Goal: Contribute content: Add original content to the website for others to see

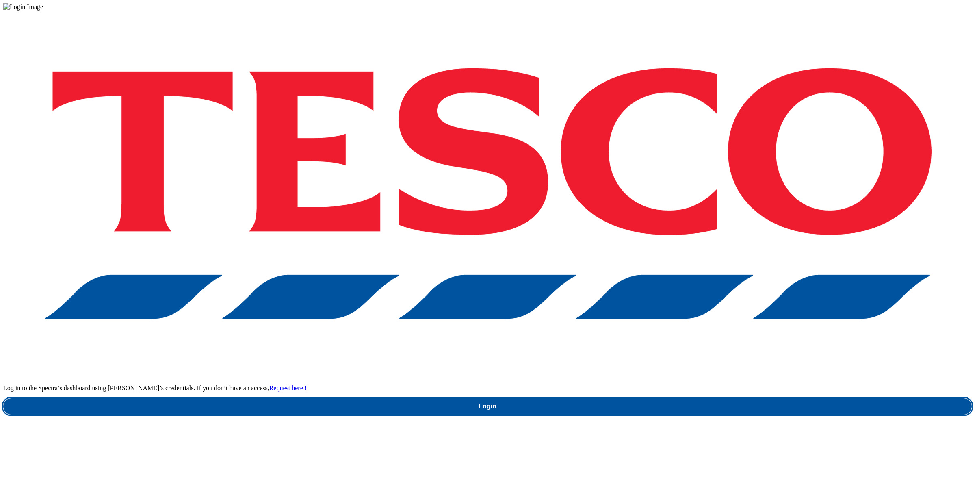
click at [661, 398] on link "Login" at bounding box center [487, 406] width 968 height 16
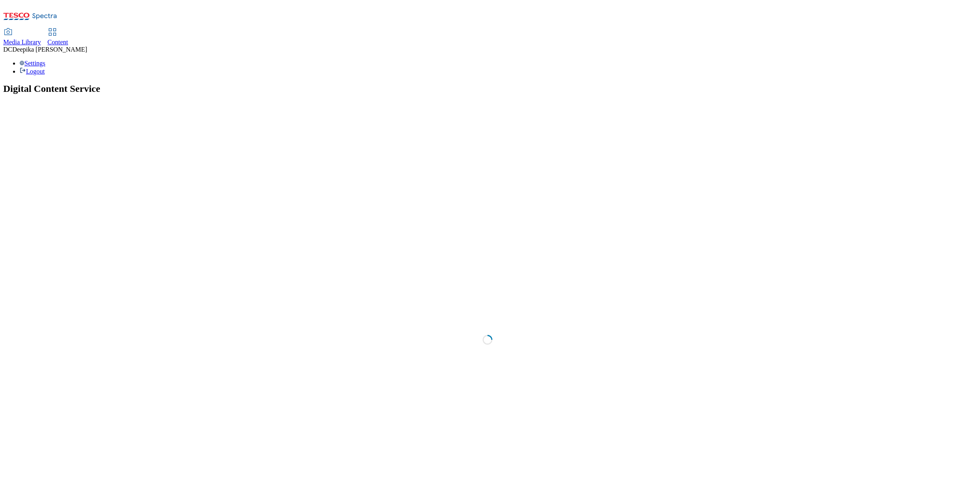
click at [68, 39] on span "Content" at bounding box center [58, 42] width 21 height 7
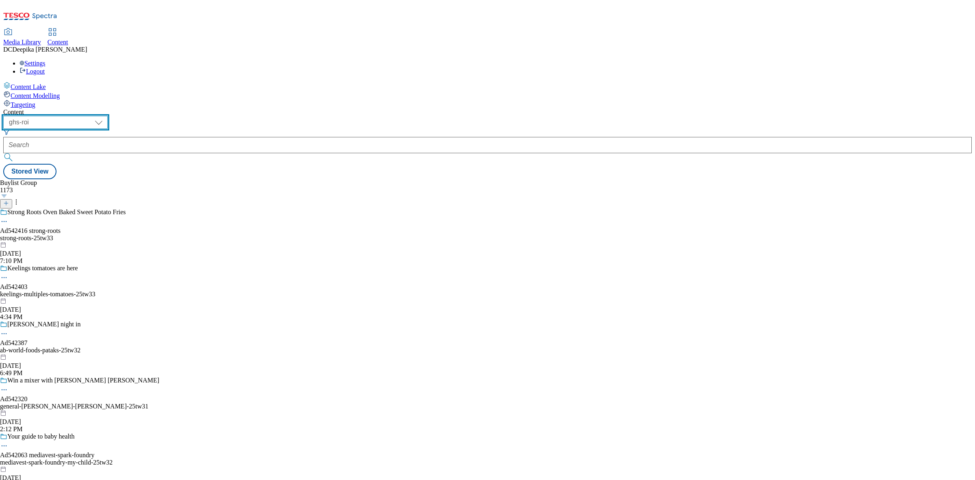
drag, startPoint x: 138, startPoint y: 61, endPoint x: 138, endPoint y: 70, distance: 8.5
click at [108, 116] on select "ghs-roi ghs-uk" at bounding box center [55, 122] width 104 height 13
select select "ghs-uk"
click at [106, 116] on select "ghs-roi ghs-uk" at bounding box center [55, 122] width 104 height 13
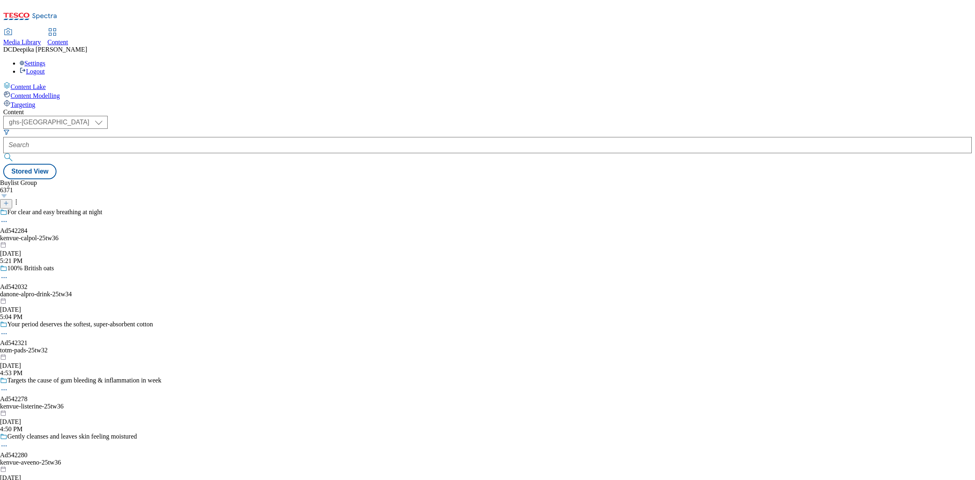
click at [9, 200] on icon at bounding box center [6, 203] width 6 height 6
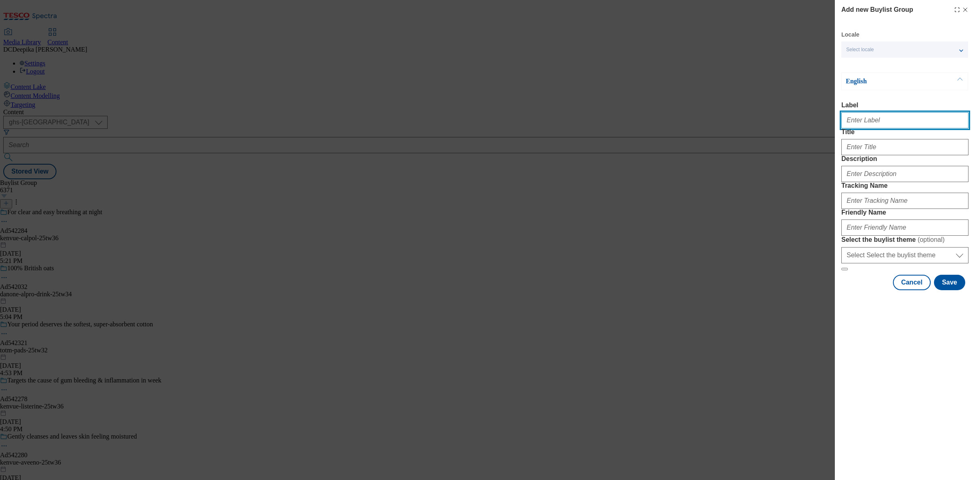
click at [888, 124] on input "Label" at bounding box center [904, 120] width 127 height 16
paste input "Ad542287"
type input "Ad542287"
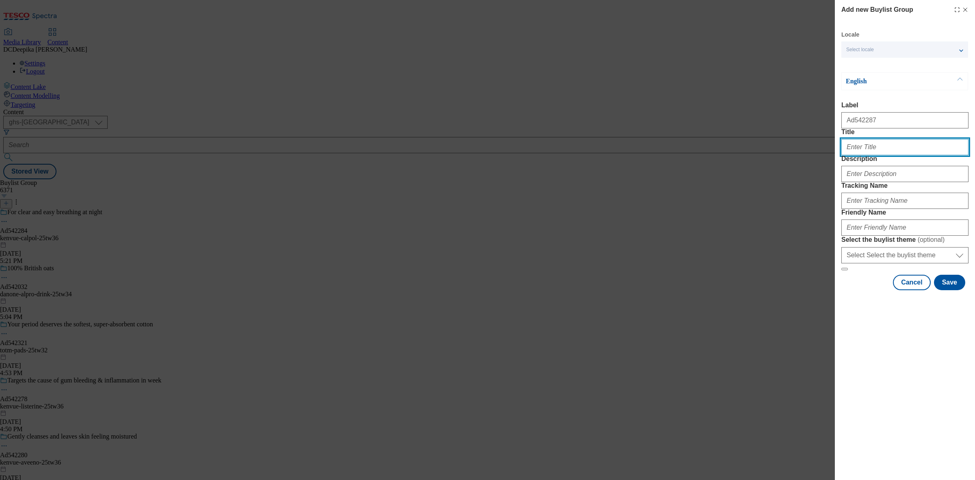
click at [886, 155] on input "Title" at bounding box center [904, 147] width 127 height 16
paste input "Nothing offers more complete relief from diarrhoea, wind, cramps and bloating"
type input "Nothing offers more complete relief from diarrhoea, wind, cramps and bloating"
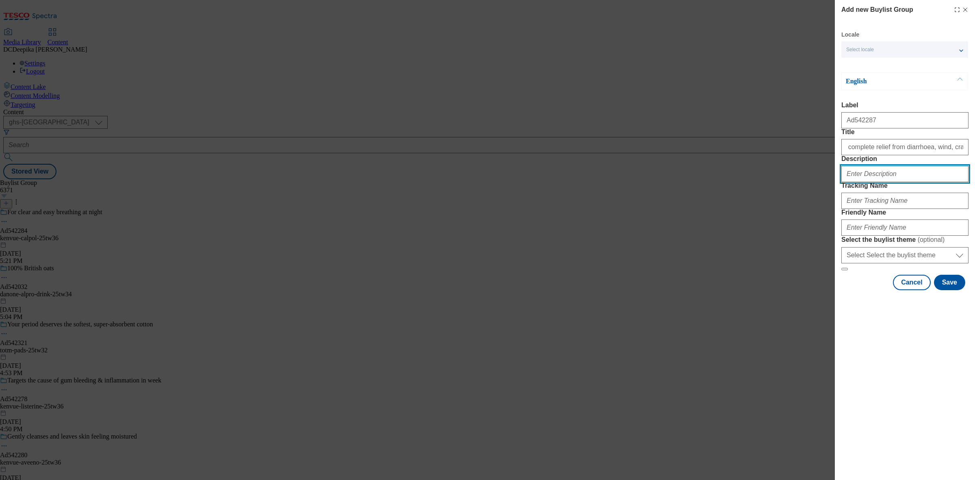
click at [917, 182] on input "Description" at bounding box center [904, 174] width 127 height 16
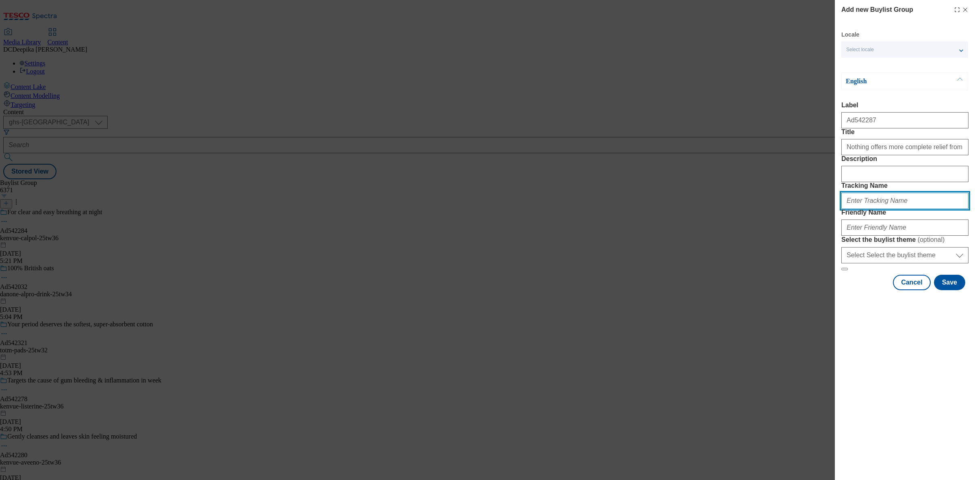
click at [890, 209] on input "Tracking Name" at bounding box center [904, 200] width 127 height 16
paste input "Nothing offers more complete relief from diarrhoea, wind, cramps and bloating"
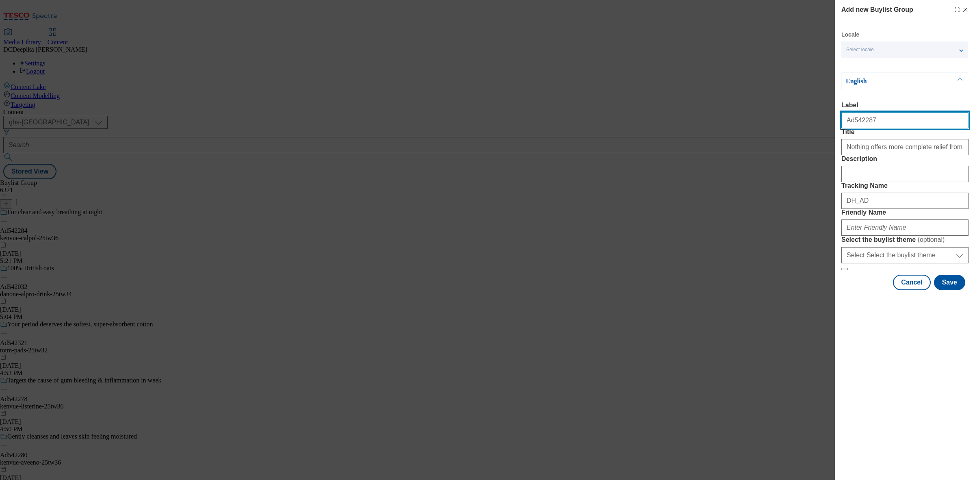
drag, startPoint x: 884, startPoint y: 124, endPoint x: 851, endPoint y: 126, distance: 32.5
click at [851, 126] on input "Ad542287" at bounding box center [904, 120] width 127 height 16
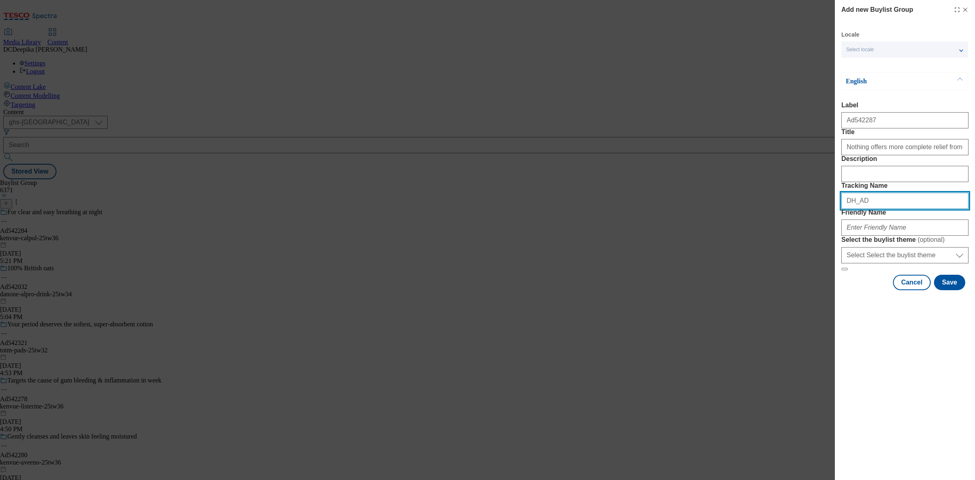
click at [879, 209] on input "DH_AD" at bounding box center [904, 200] width 127 height 16
paste input "542287"
type input "DH_AD542287"
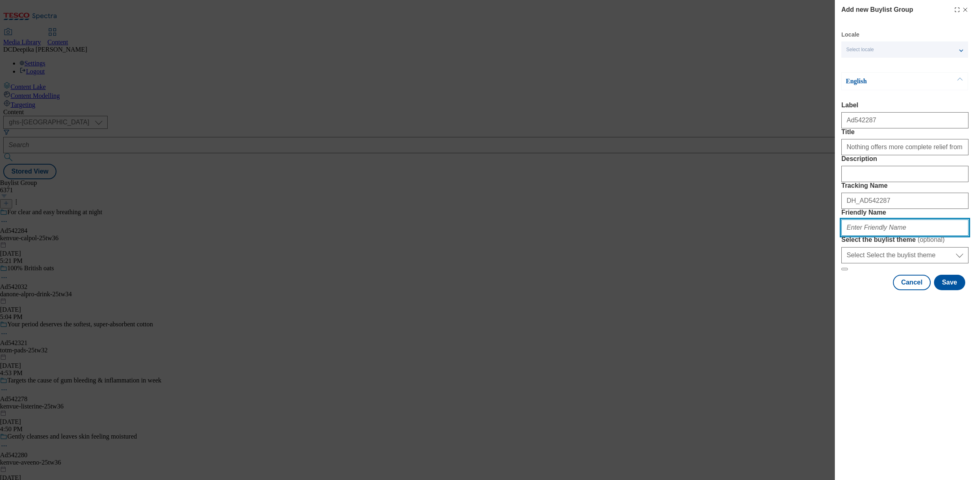
click at [904, 236] on input "Friendly Name" at bounding box center [904, 227] width 127 height 16
paste input "kenvue-imodium-25tw36"
type input "kenvue-imodium-25tw36"
click at [948, 290] on button "Save" at bounding box center [949, 282] width 31 height 15
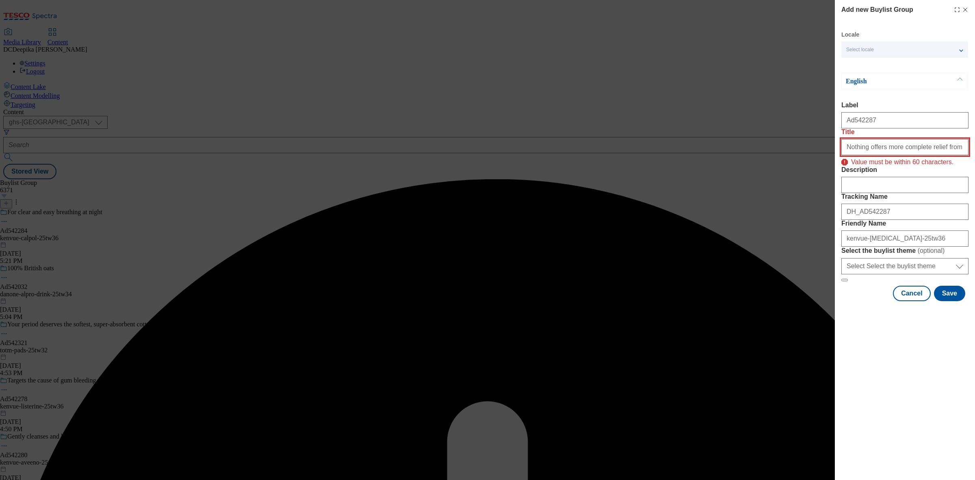
click at [893, 155] on input "Nothing offers more complete relief from diarrhoea, wind, cramps and bloating" at bounding box center [904, 147] width 127 height 16
click at [913, 155] on input "Nothing offers more complete relief from diarrhoea, wind, cramps and bloating" at bounding box center [904, 147] width 127 height 16
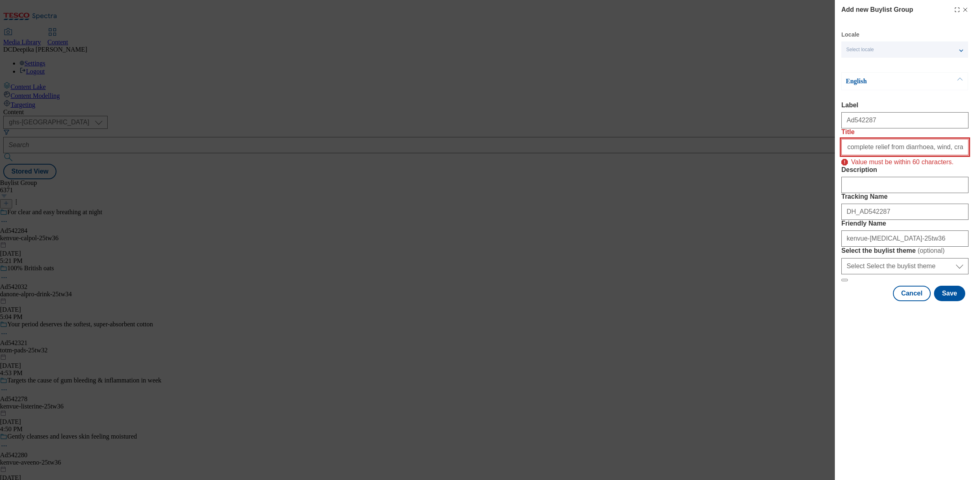
click at [926, 155] on input "Nothing offers more complete relief from diarrhoea, wind, cramps and bloating" at bounding box center [904, 147] width 127 height 16
drag, startPoint x: 935, startPoint y: 164, endPoint x: 971, endPoint y: 161, distance: 36.7
click at [971, 161] on div "Add new Buylist Group Locale Select locale English Welsh English Label Ad542287…" at bounding box center [905, 151] width 140 height 303
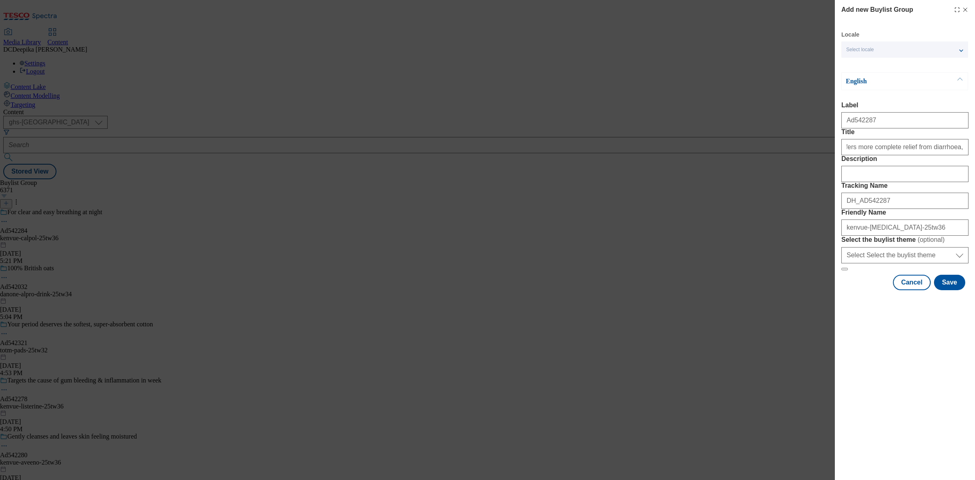
click at [943, 292] on div "Add new Buylist Group Locale Select locale English Welsh English Label Ad542287…" at bounding box center [905, 146] width 140 height 292
click at [956, 290] on button "Save" at bounding box center [949, 282] width 31 height 15
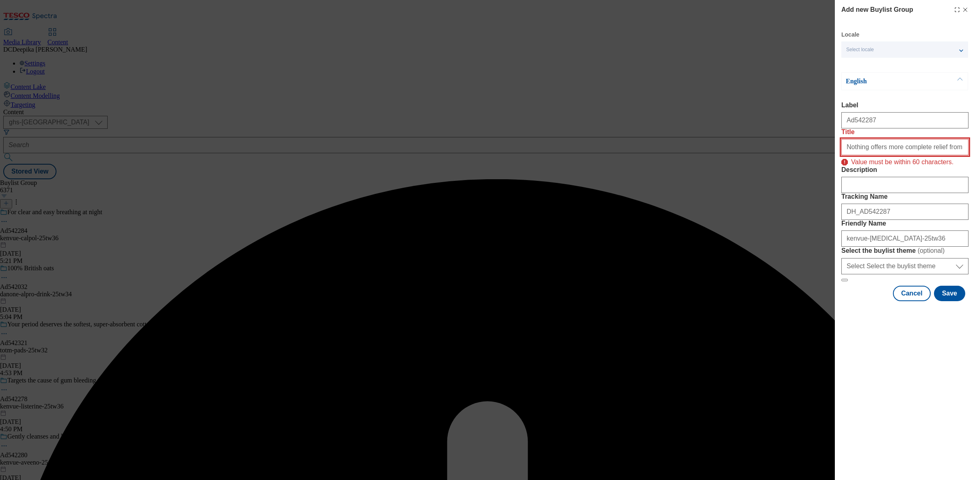
click at [957, 155] on input "Nothing offers more complete relief from diarrhoea, wind, cramps" at bounding box center [904, 147] width 127 height 16
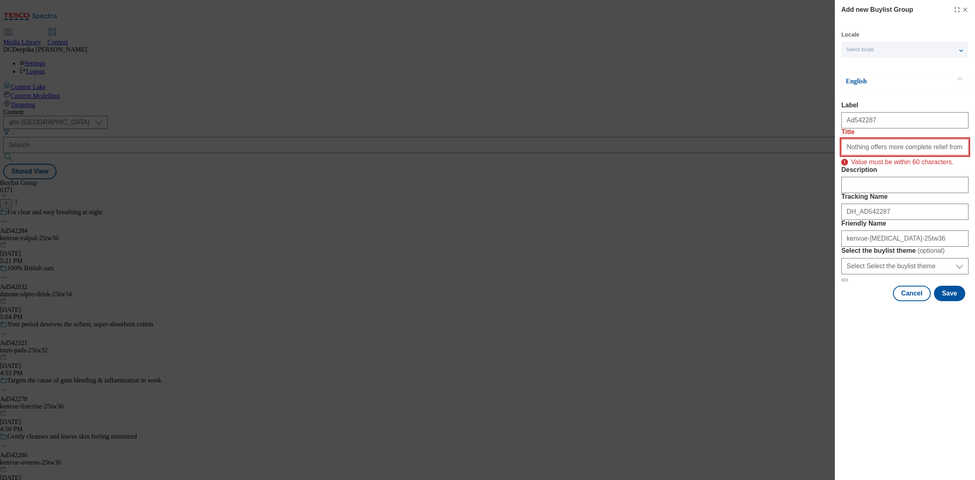
click at [938, 155] on input "Nothing offers more complete relief from diarrhoea, wind, cramps" at bounding box center [904, 147] width 127 height 16
click at [927, 155] on input "Nothing offers more complete relief from diarrhoea, wind, cramps" at bounding box center [904, 147] width 127 height 16
drag, startPoint x: 894, startPoint y: 165, endPoint x: 963, endPoint y: 165, distance: 69.0
click at [963, 155] on input "Nothing offers more complete relief from diarrhoea, wind, cramps" at bounding box center [904, 147] width 127 height 16
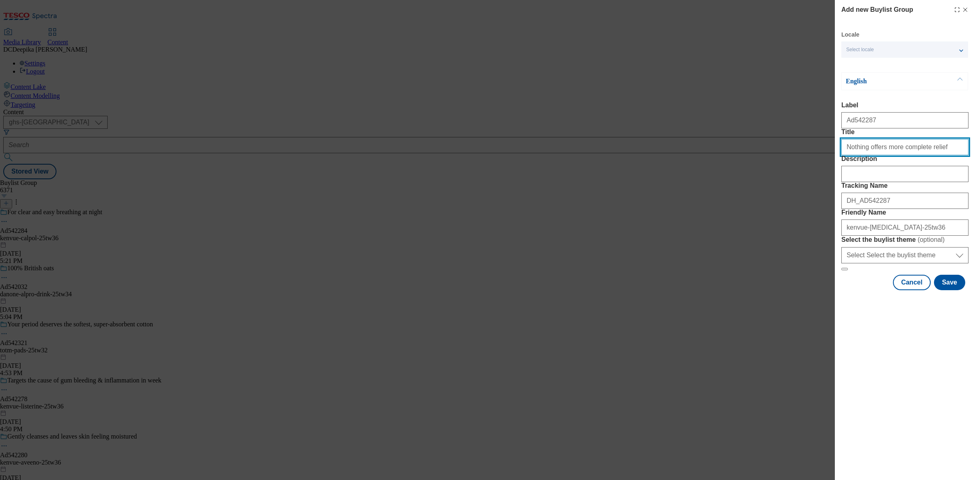
scroll to position [0, 0]
type input "Nothing offers more complete relief"
click at [945, 290] on button "Save" at bounding box center [949, 282] width 31 height 15
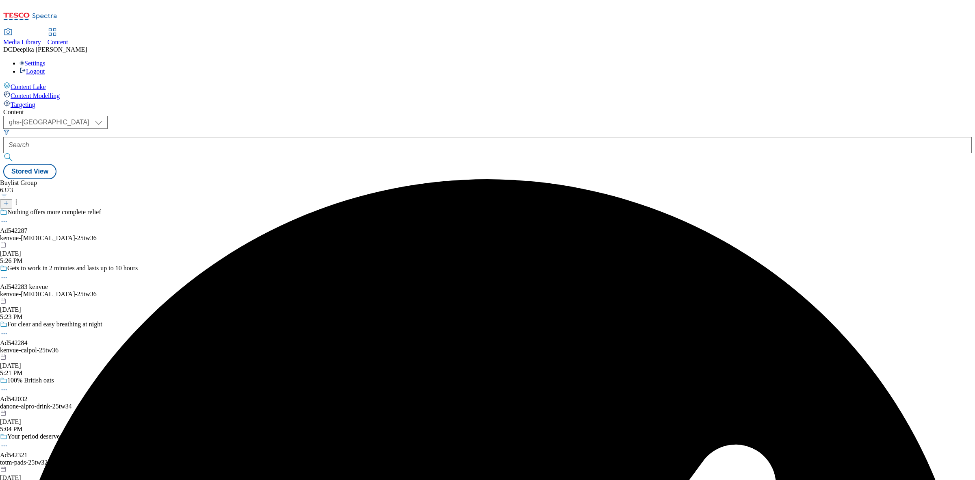
click at [622, 179] on div "Buylist Group 6373 Nothing offers more complete relief Ad542287 kenvue-imodium-…" at bounding box center [487, 179] width 968 height 0
click at [161, 208] on div "Nothing offers more complete relief Ad542287 kenvue-imodium-25tw36 Sep 26, 2025…" at bounding box center [80, 236] width 161 height 56
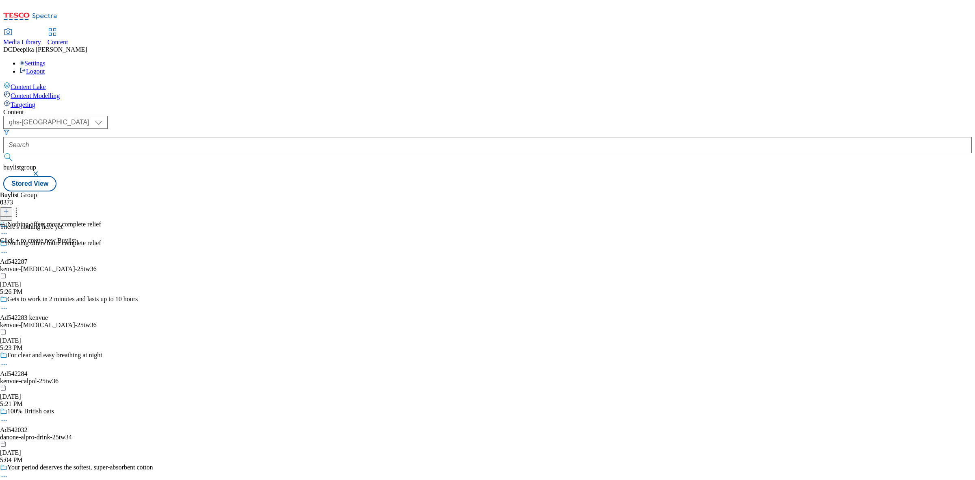
click at [76, 191] on header "Buylist 0" at bounding box center [38, 203] width 76 height 25
click at [9, 208] on icon at bounding box center [6, 211] width 6 height 6
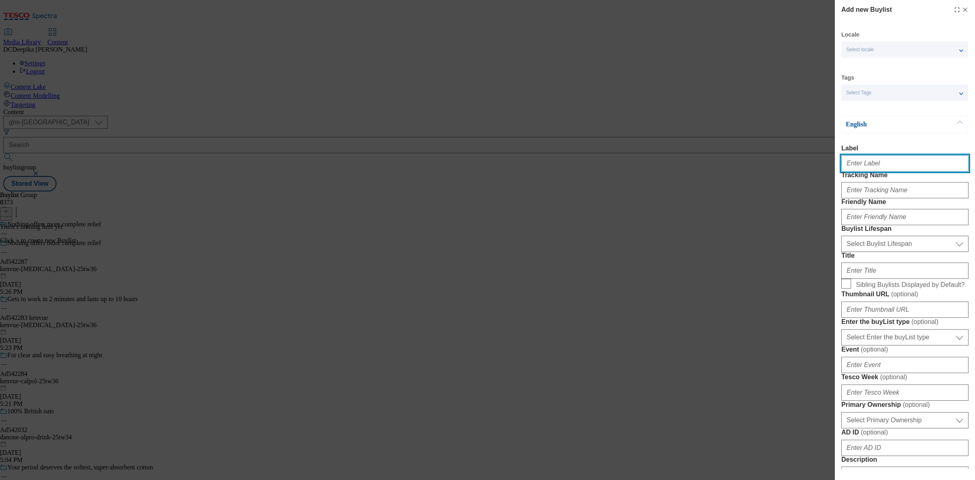
click at [898, 163] on input "Label" at bounding box center [904, 163] width 127 height 16
paste input "Ad542287"
type input "Ad542287"
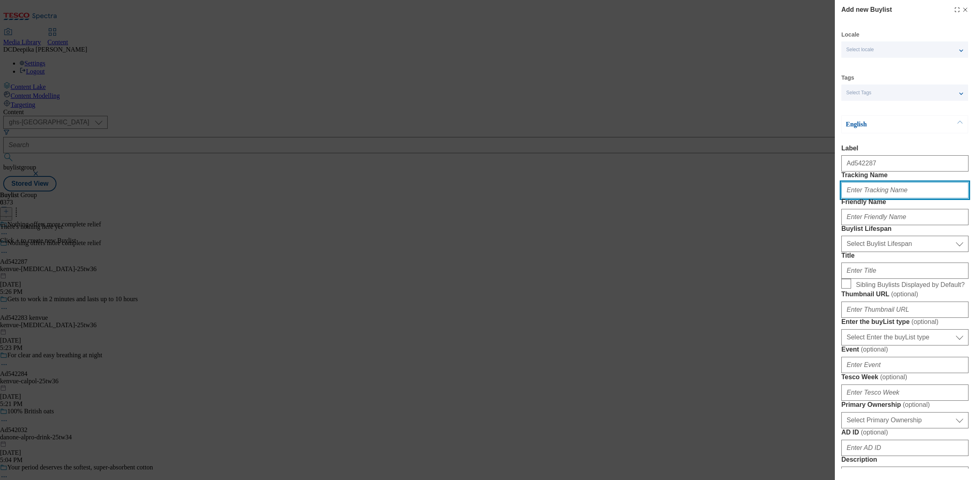
click at [895, 198] on input "Tracking Name" at bounding box center [904, 190] width 127 height 16
paste input "Ad542287"
click at [866, 198] on input "DH_ADAd542287" at bounding box center [904, 190] width 127 height 16
type input "DH_AD542287"
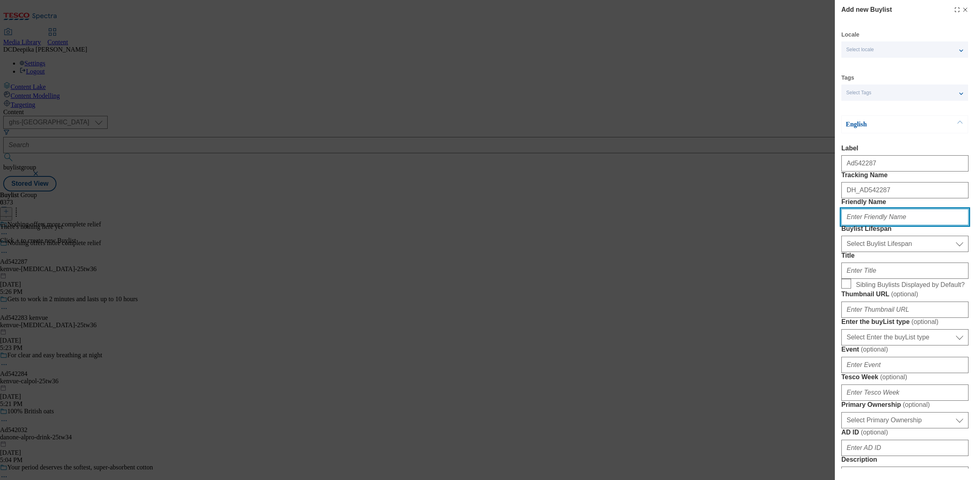
click at [902, 225] on input "Friendly Name" at bounding box center [904, 217] width 127 height 16
paste input "kenvue"
type input "kenvue"
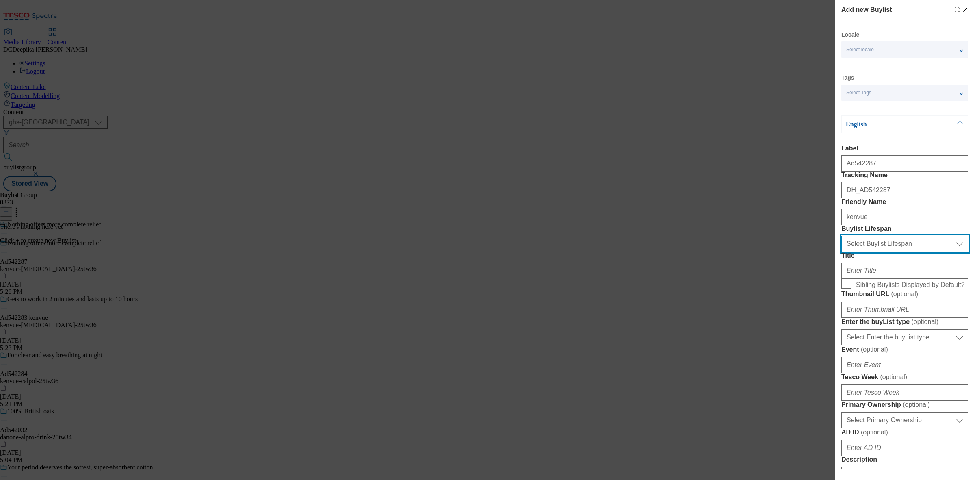
click at [896, 252] on select "Select Buylist Lifespan evergreen seasonal tactical" at bounding box center [904, 244] width 127 height 16
select select "tactical"
click at [841, 252] on select "Select Buylist Lifespan evergreen seasonal tactical" at bounding box center [904, 244] width 127 height 16
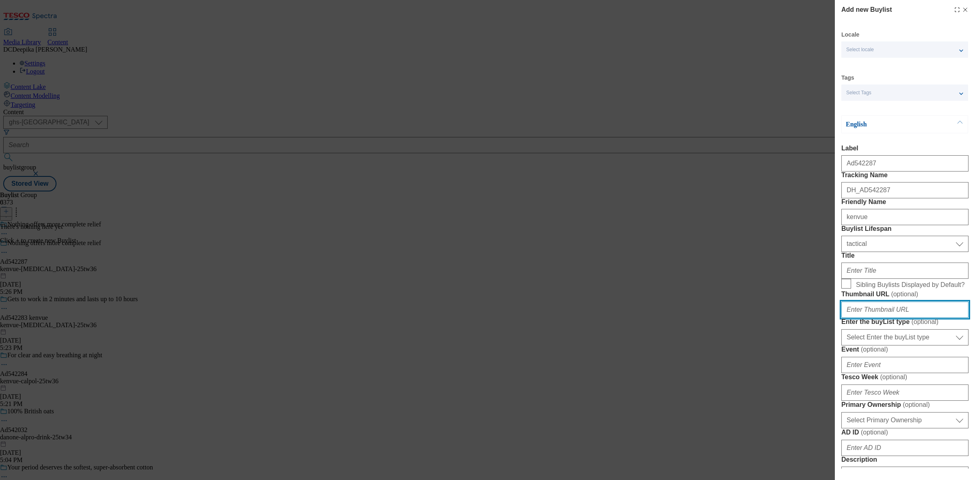
click at [889, 318] on input "Thumbnail URL ( optional )" at bounding box center [904, 309] width 127 height 16
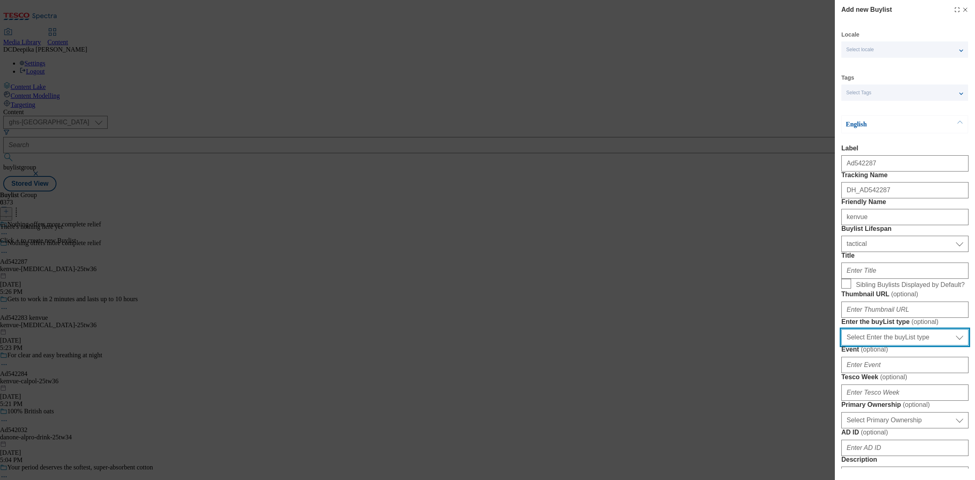
click at [914, 345] on select "Select Enter the buyList type event supplier funded long term >4 weeks supplier…" at bounding box center [904, 337] width 127 height 16
select select "supplier funded short term 1-3 weeks"
click at [841, 345] on select "Select Enter the buyList type event supplier funded long term >4 weeks supplier…" at bounding box center [904, 337] width 127 height 16
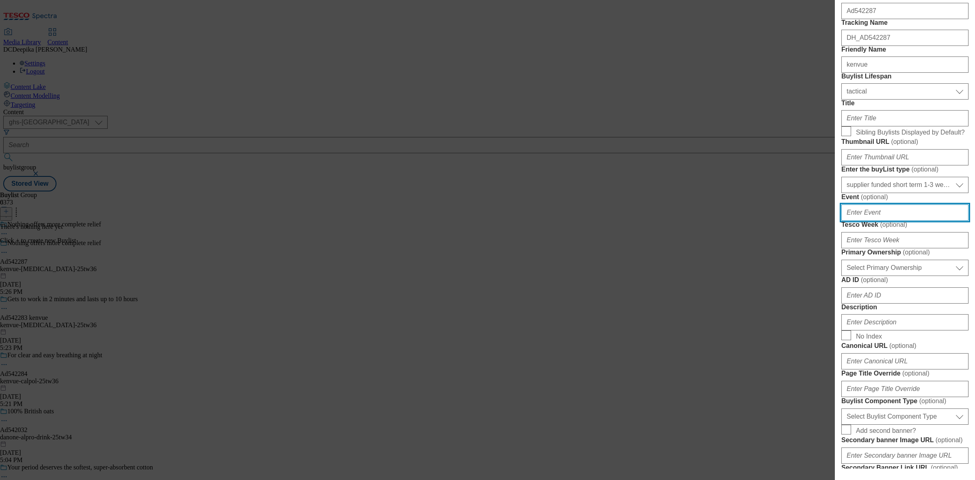
click at [894, 221] on input "Event ( optional )" at bounding box center [904, 212] width 127 height 16
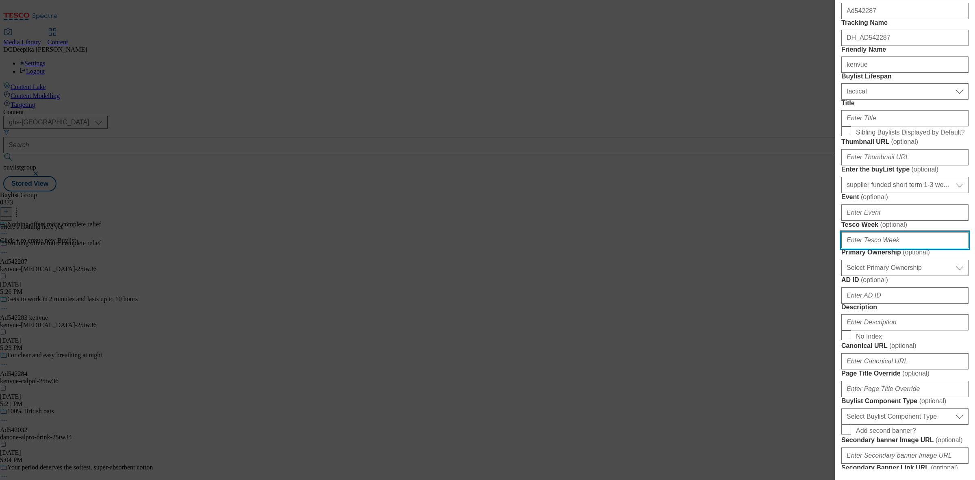
click at [891, 248] on input "Tesco Week ( optional )" at bounding box center [904, 240] width 127 height 16
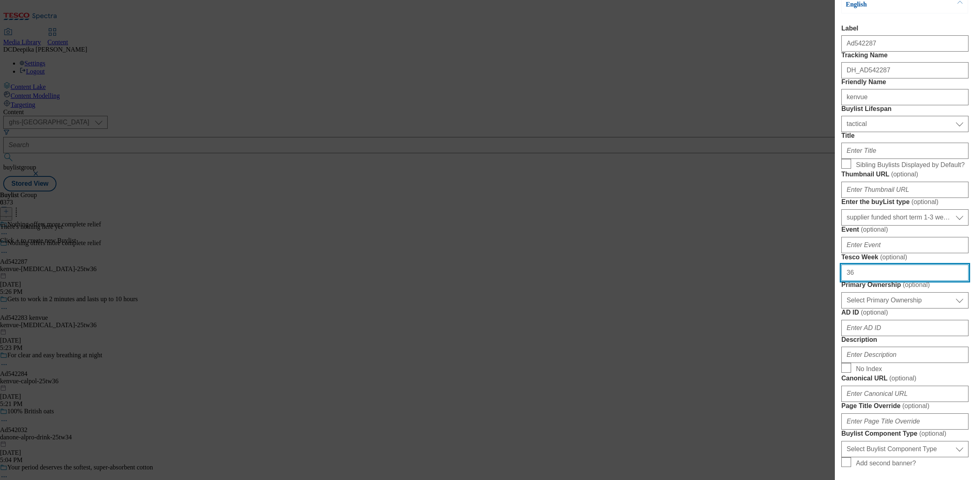
scroll to position [51, 0]
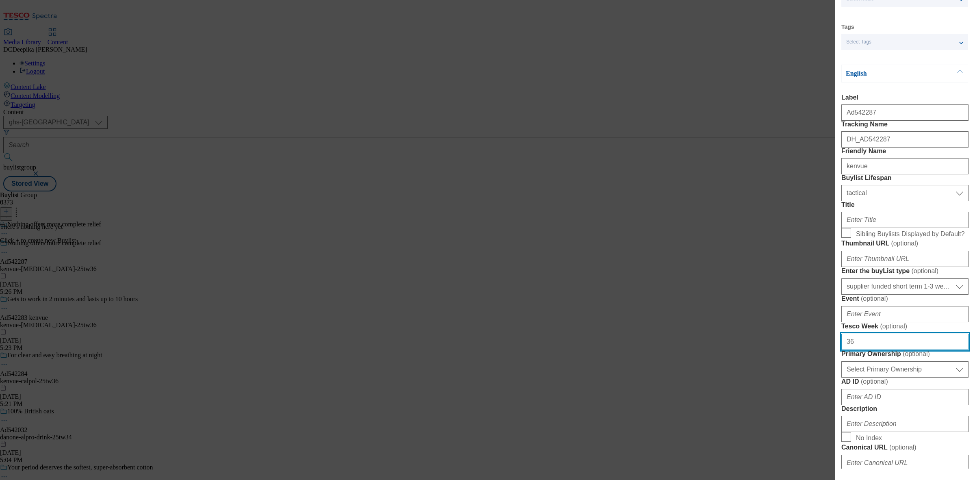
type input "36"
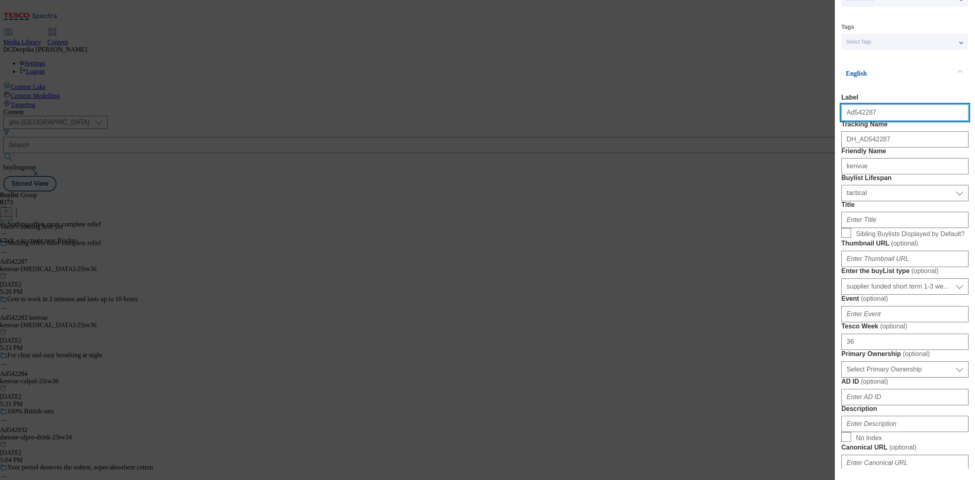
drag, startPoint x: 882, startPoint y: 118, endPoint x: 852, endPoint y: 121, distance: 30.6
click at [852, 121] on input "Ad542287" at bounding box center [904, 112] width 127 height 16
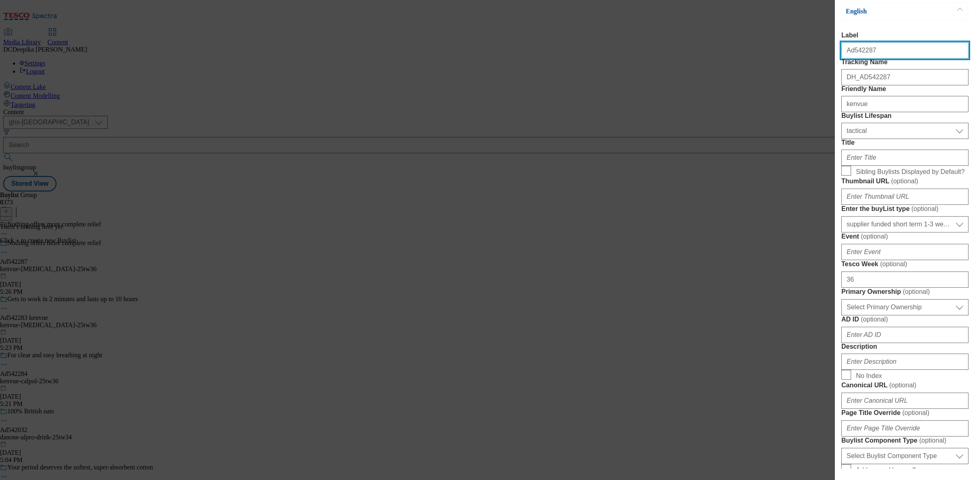
scroll to position [254, 0]
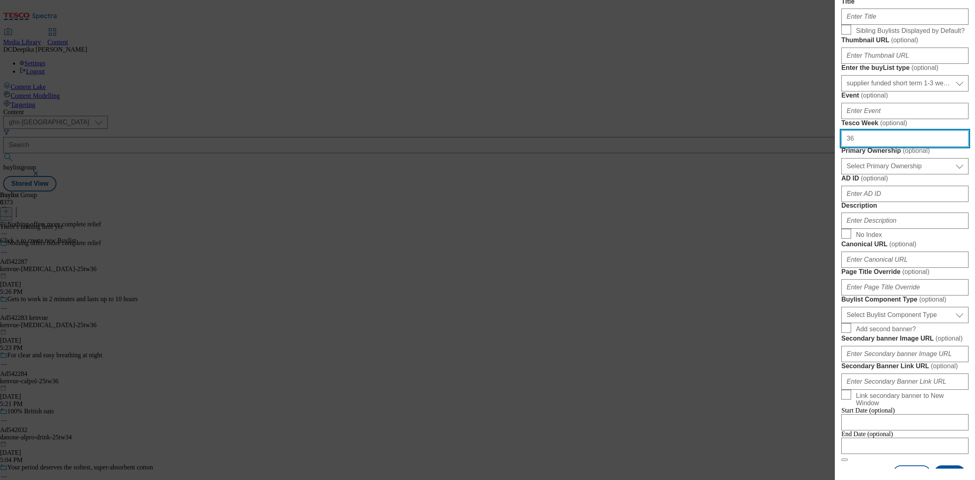
click at [886, 147] on input "36" at bounding box center [904, 138] width 127 height 16
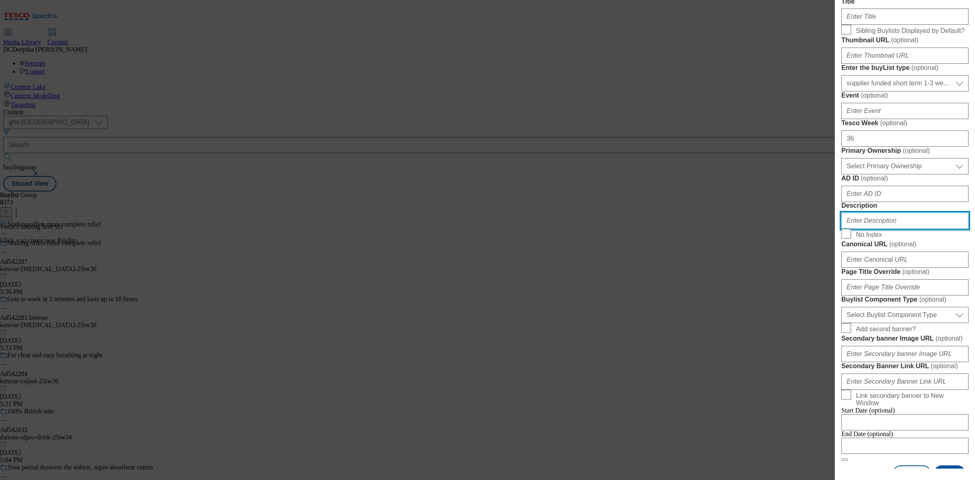
click at [906, 229] on input "Description" at bounding box center [904, 220] width 127 height 16
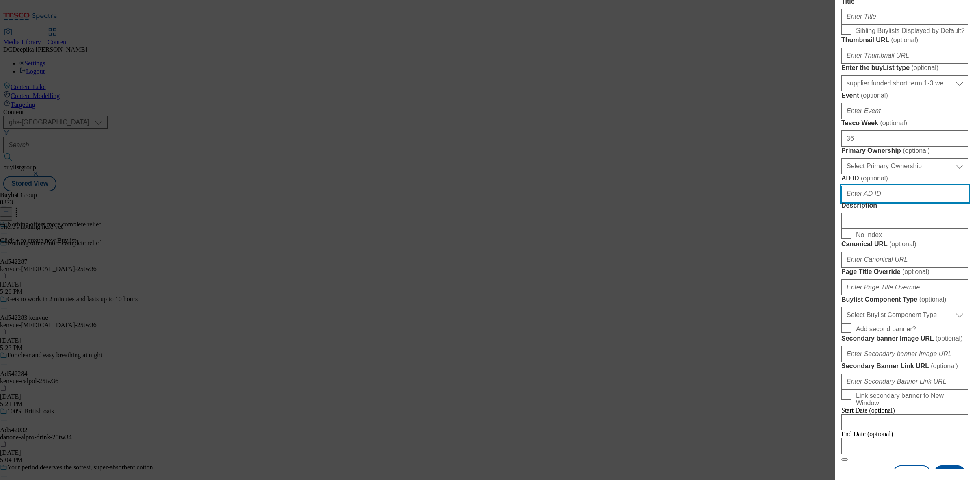
click at [883, 202] on input "AD ID ( optional )" at bounding box center [904, 194] width 127 height 16
paste input "542287"
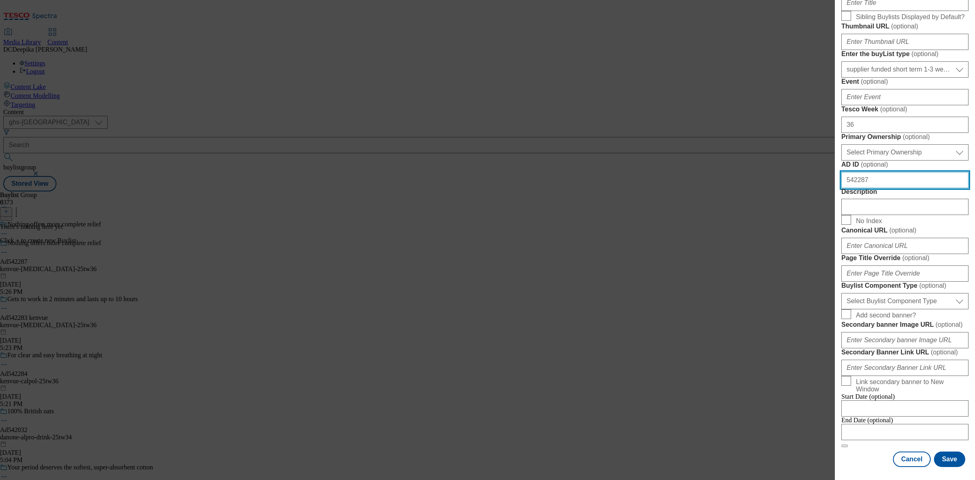
scroll to position [406, 0]
type input "542287"
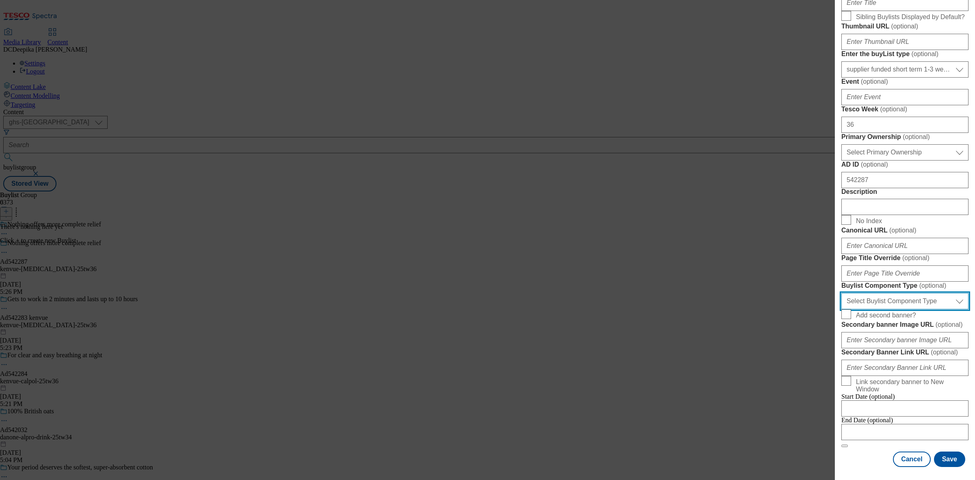
drag, startPoint x: 939, startPoint y: 377, endPoint x: 932, endPoint y: 382, distance: 8.4
click at [939, 309] on select "Select Buylist Component Type Banner Competition Header Meal" at bounding box center [904, 301] width 127 height 16
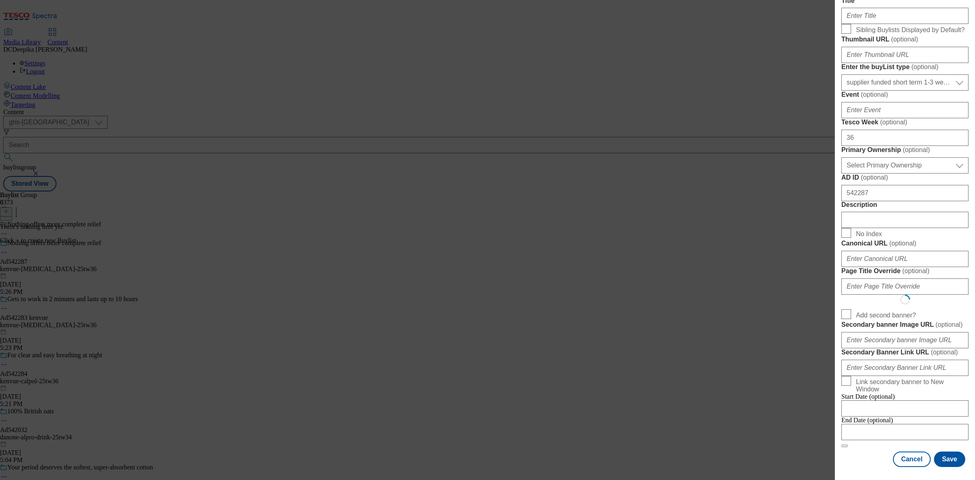
scroll to position [0, 0]
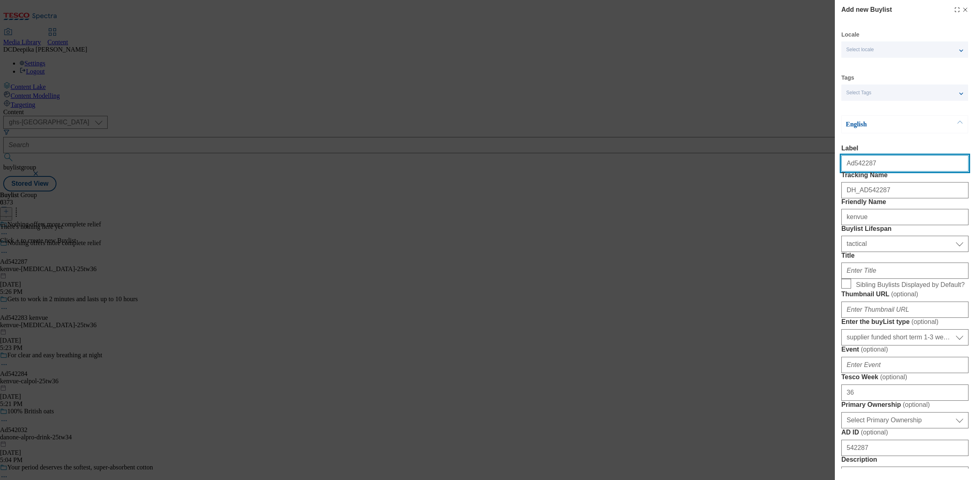
select select "Banner"
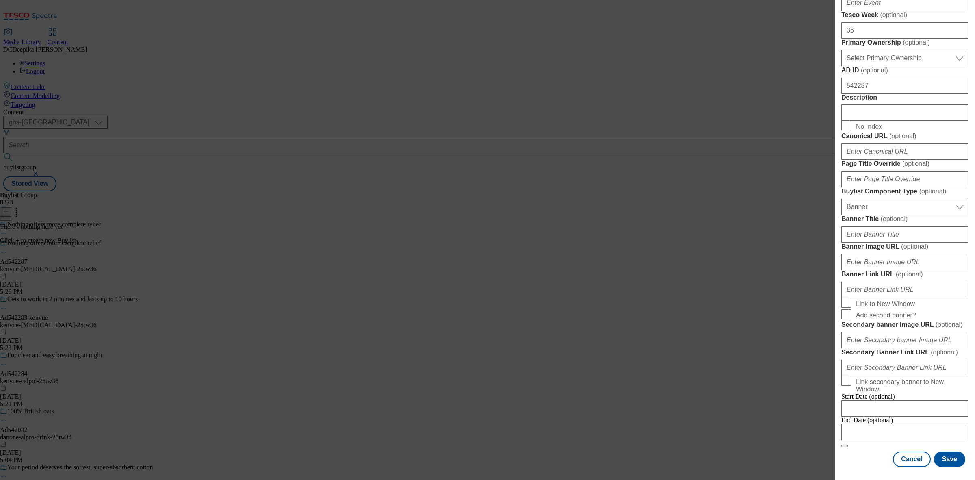
scroll to position [457, 0]
click at [900, 215] on select "Select Buylist Component Type Banner Competition Header Meal" at bounding box center [904, 207] width 127 height 16
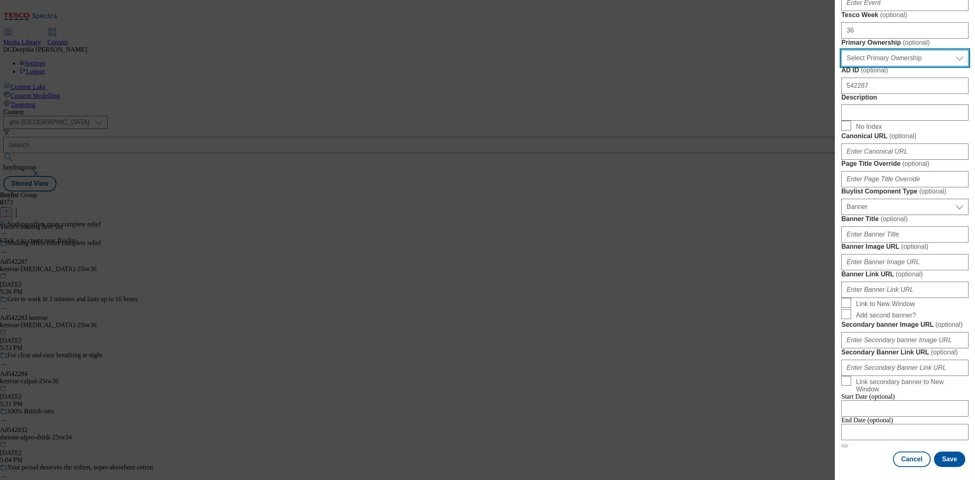
click at [923, 66] on select "Select Primary Ownership tesco dunnhumby" at bounding box center [904, 58] width 127 height 16
select select "dunnhumby"
click at [841, 66] on select "Select Primary Ownership tesco dunnhumby" at bounding box center [904, 58] width 127 height 16
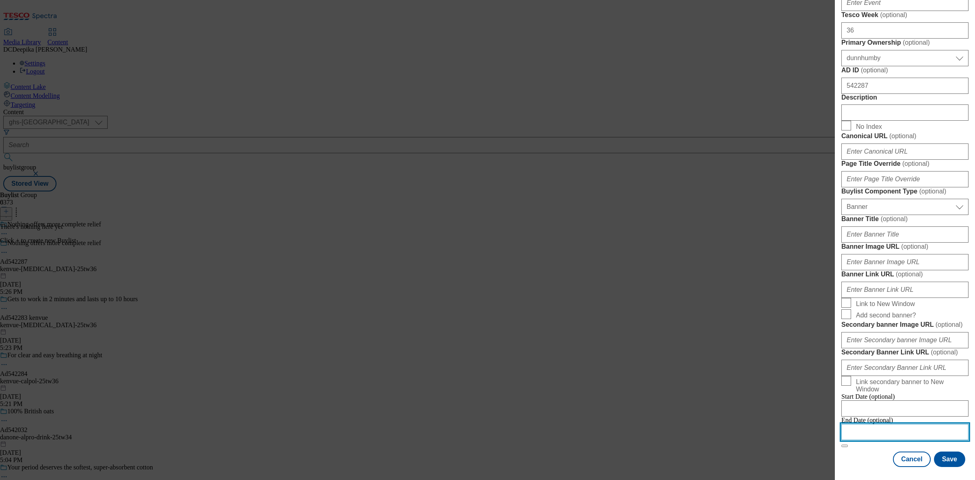
click at [913, 424] on input "Modal" at bounding box center [904, 432] width 127 height 16
select select "2025"
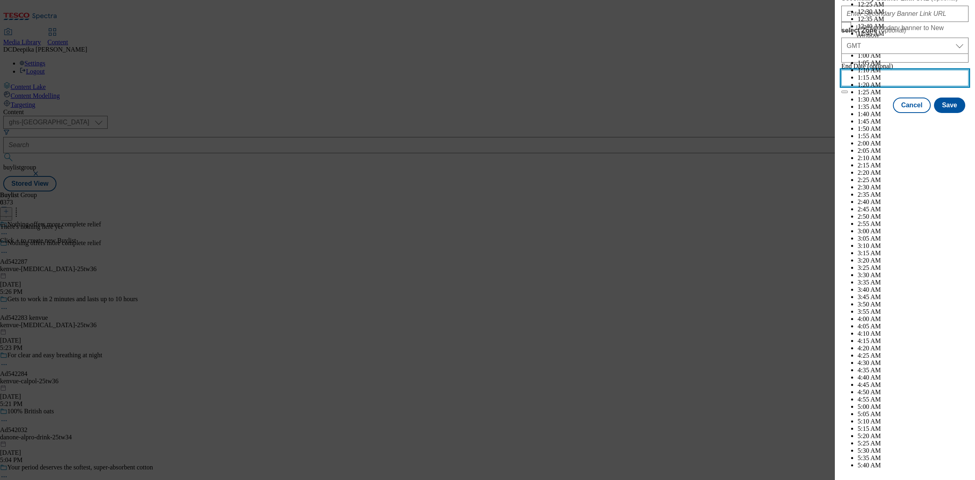
scroll to position [3156, 0]
click at [938, 86] on input "select Zone ( optional )" at bounding box center [904, 78] width 127 height 16
select select "February"
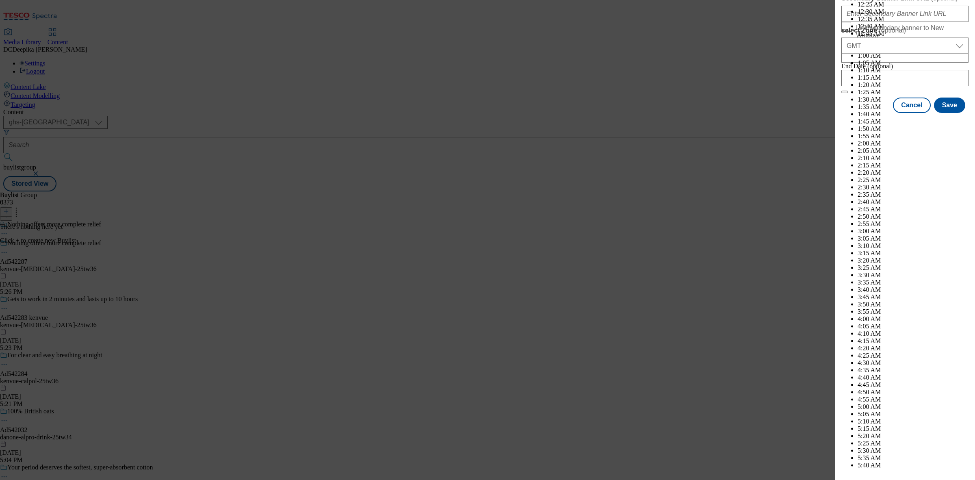
select select "2026"
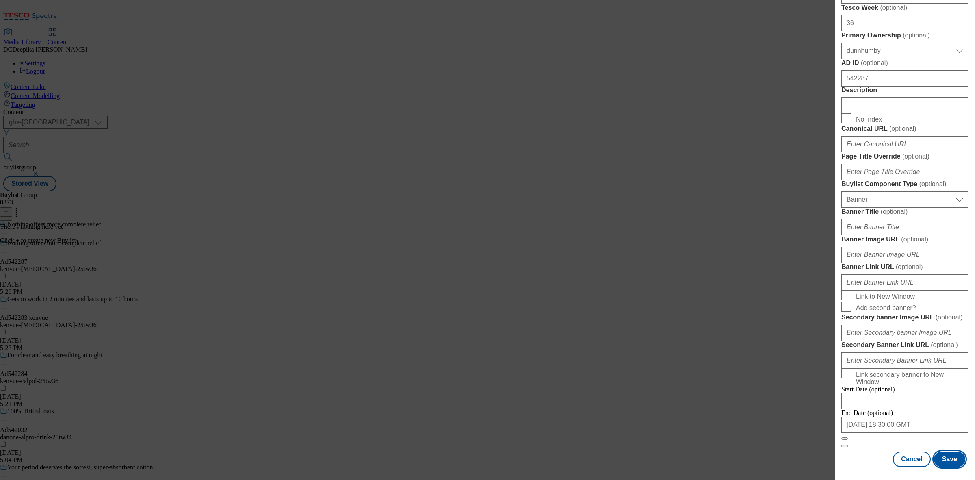
click at [947, 453] on button "Save" at bounding box center [949, 458] width 31 height 15
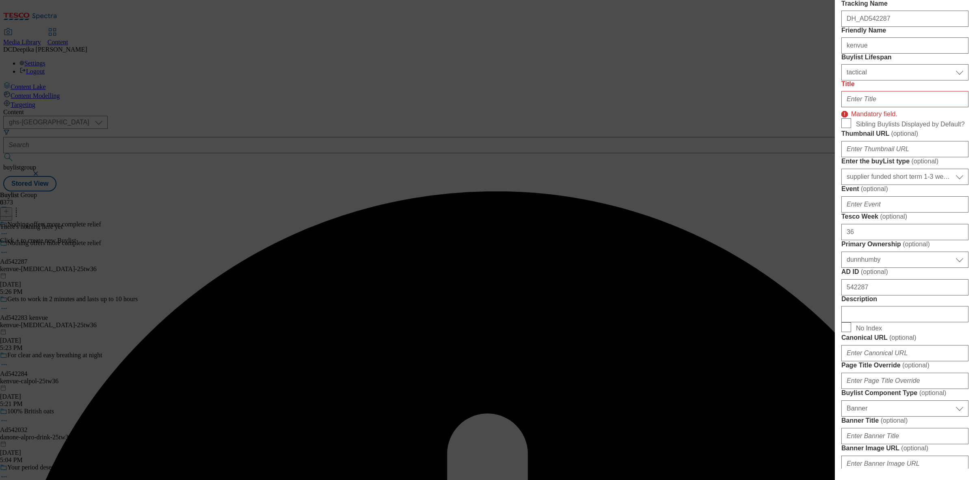
scroll to position [167, 0]
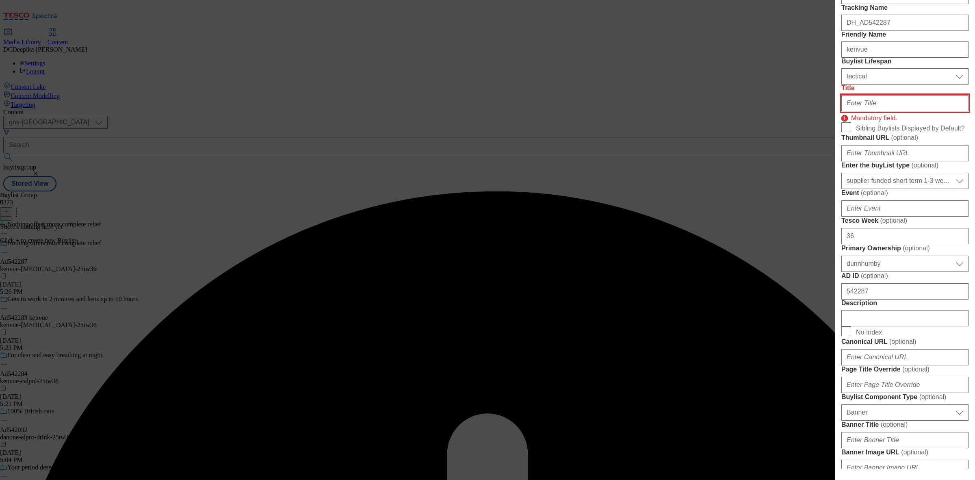
click at [912, 111] on input "Title" at bounding box center [904, 103] width 127 height 16
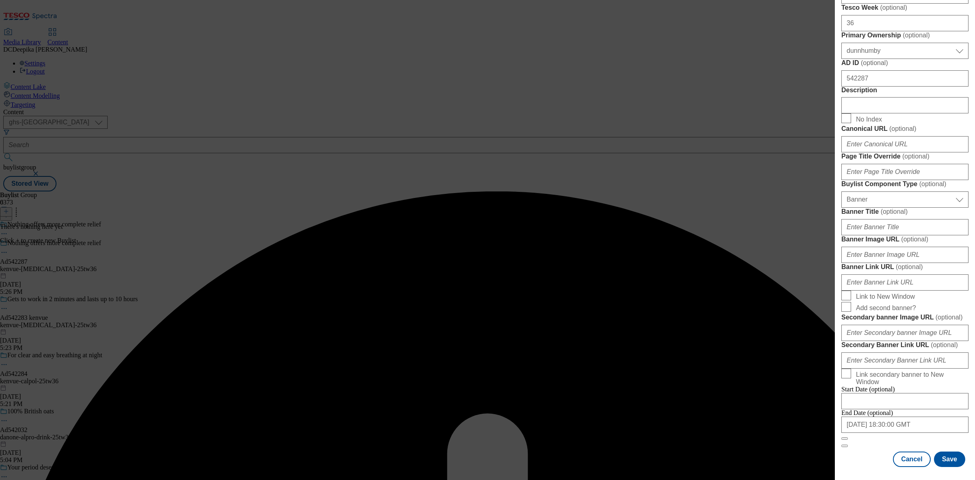
scroll to position [716, 0]
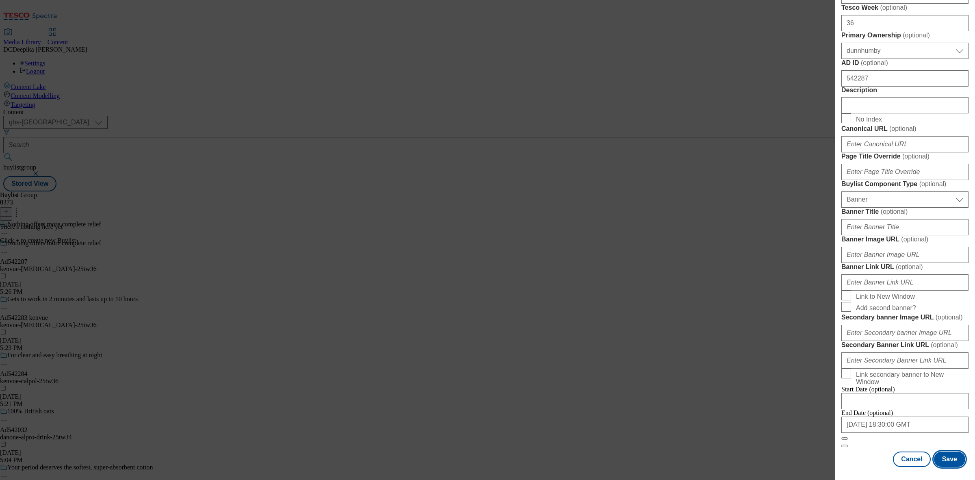
click at [957, 452] on button "Save" at bounding box center [949, 458] width 31 height 15
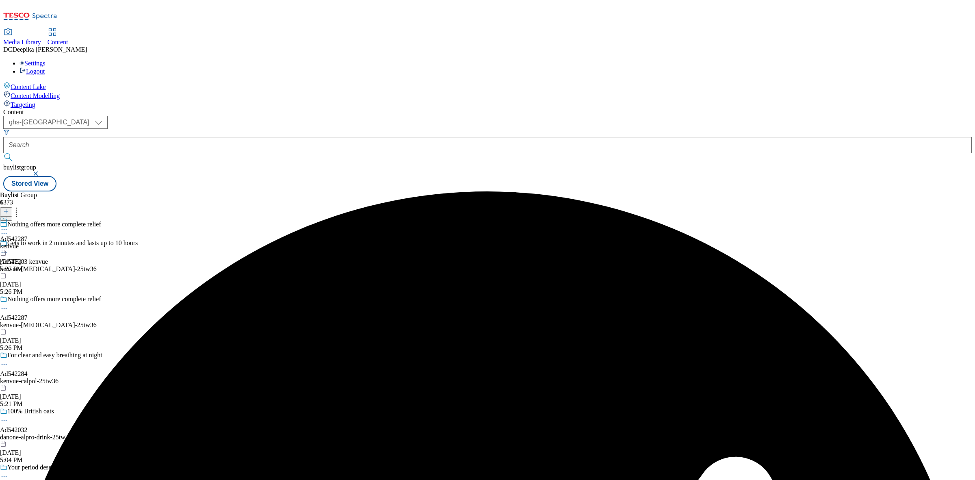
click at [28, 216] on div "Ad542287 kenvue Sep 26, 2025 5:27 PM" at bounding box center [14, 244] width 28 height 56
click at [7, 252] on circle at bounding box center [6, 252] width 1 height 1
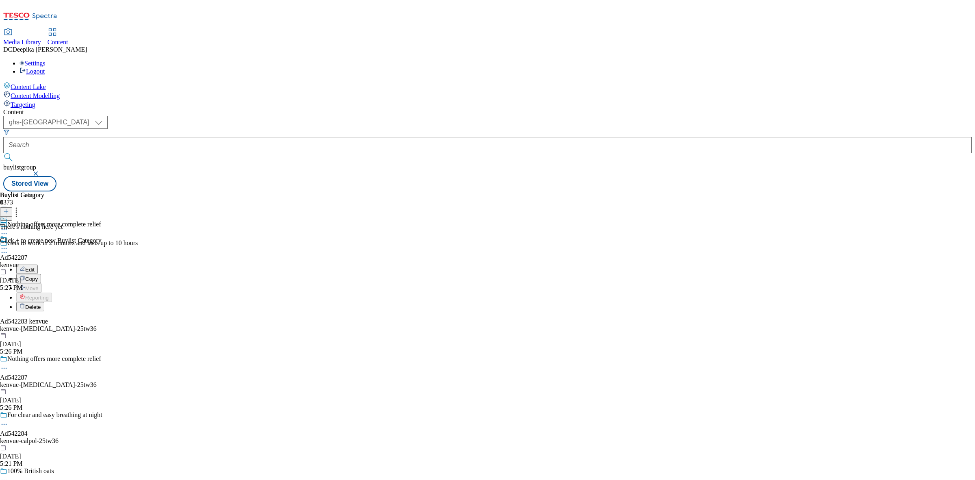
click at [161, 264] on li "Edit" at bounding box center [88, 268] width 145 height 9
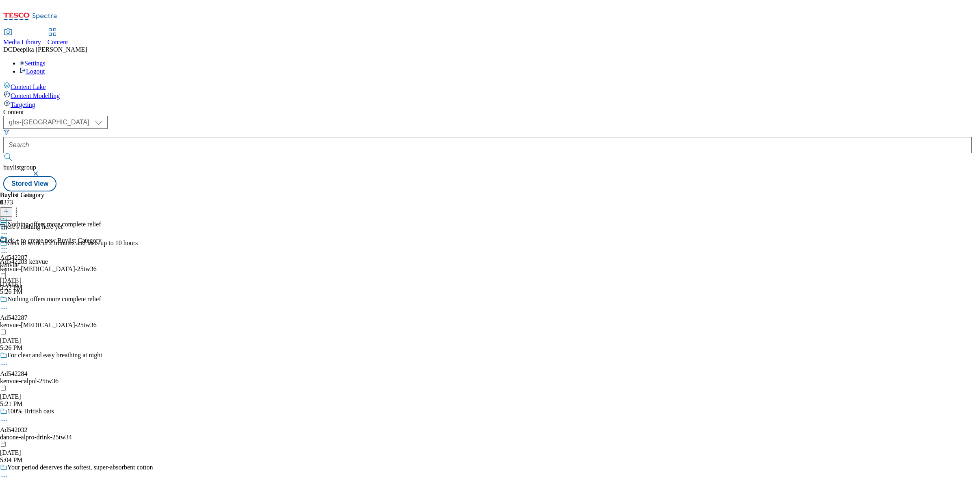
click at [8, 248] on icon at bounding box center [4, 252] width 8 height 8
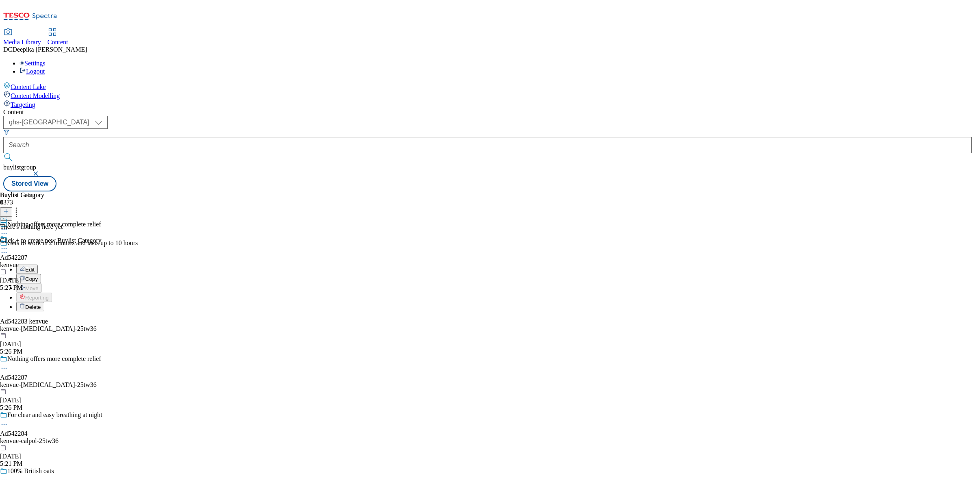
click at [38, 264] on button "Edit" at bounding box center [27, 268] width 22 height 9
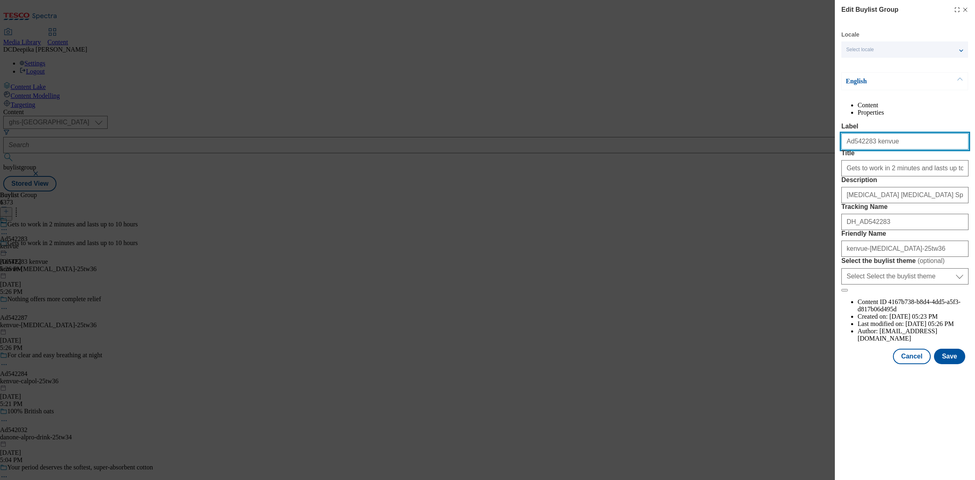
drag, startPoint x: 894, startPoint y: 163, endPoint x: 870, endPoint y: 168, distance: 24.0
click at [870, 149] on div "Ad542283 kenvue" at bounding box center [904, 139] width 127 height 19
drag, startPoint x: 866, startPoint y: 159, endPoint x: 890, endPoint y: 159, distance: 23.6
click at [890, 149] on input "Ad542283 kenvue" at bounding box center [904, 141] width 127 height 16
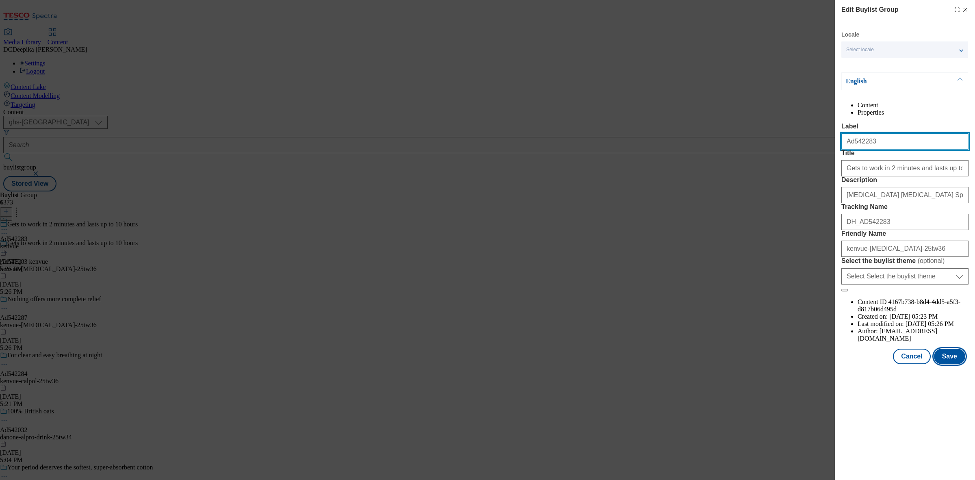
type input "Ad542283"
click at [953, 364] on button "Save" at bounding box center [949, 355] width 31 height 15
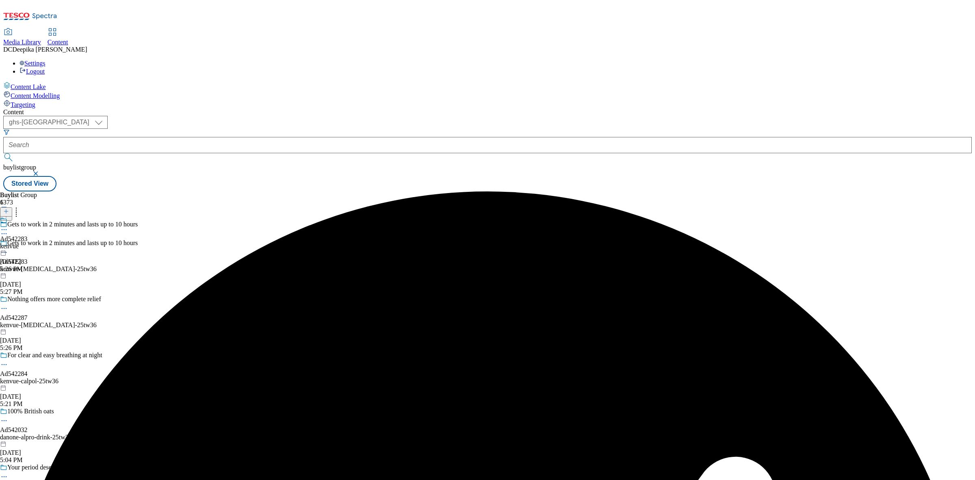
click at [636, 191] on div "Buylist Group 6373 Gets to work in 2 minutes and lasts up to 10 hours Gets to w…" at bounding box center [487, 191] width 968 height 0
click at [28, 216] on div "Ad542283 kenvue Sep 26, 2025 5:26 PM" at bounding box center [14, 244] width 28 height 56
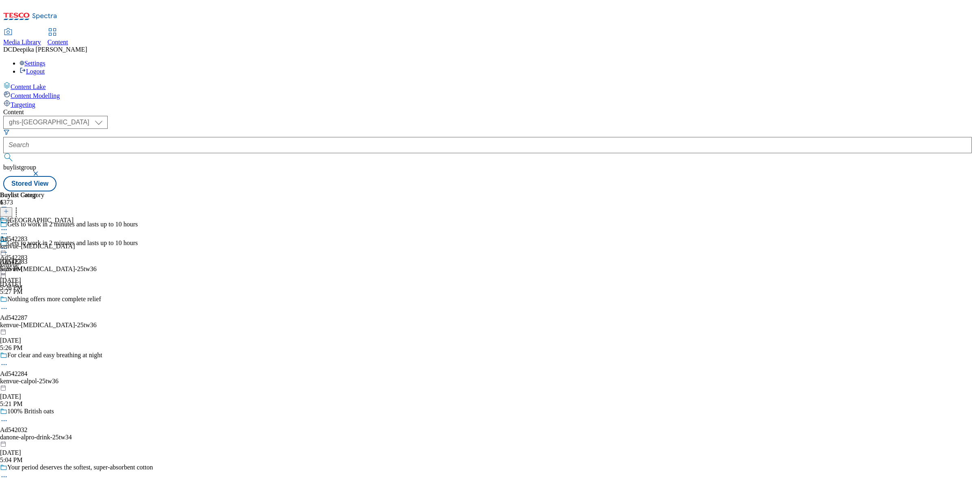
click at [671, 191] on div "Buylist Group 6373 Gets to work in 2 minutes and lasts up to 10 hours Gets to w…" at bounding box center [487, 191] width 968 height 0
click at [161, 295] on div "Nothing offers more complete relief Ad542287 kenvue-imodium-25tw36 Sep 26, 2025…" at bounding box center [80, 323] width 161 height 56
click at [28, 242] on div "kenvue" at bounding box center [14, 245] width 28 height 7
click at [12, 207] on button at bounding box center [6, 211] width 12 height 9
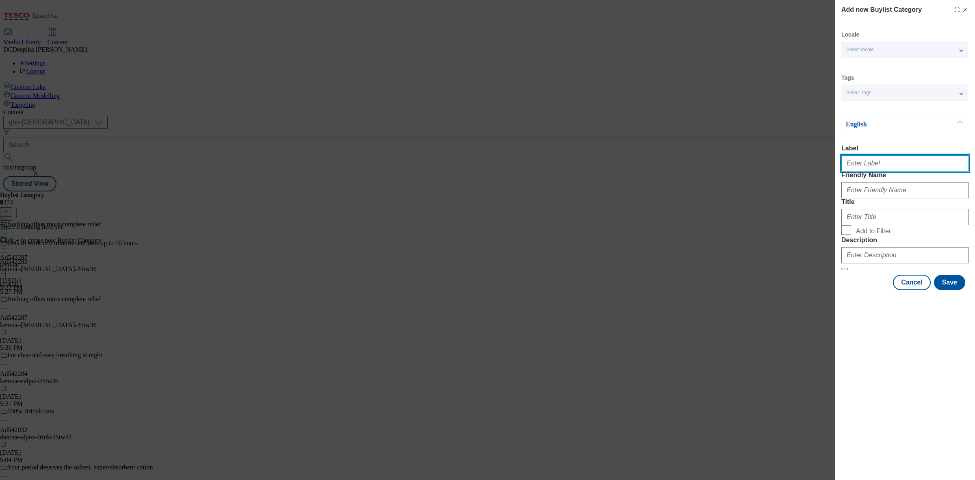
click at [890, 159] on input "Label" at bounding box center [904, 163] width 127 height 16
paste input "Ad542287"
type input "Ad542287"
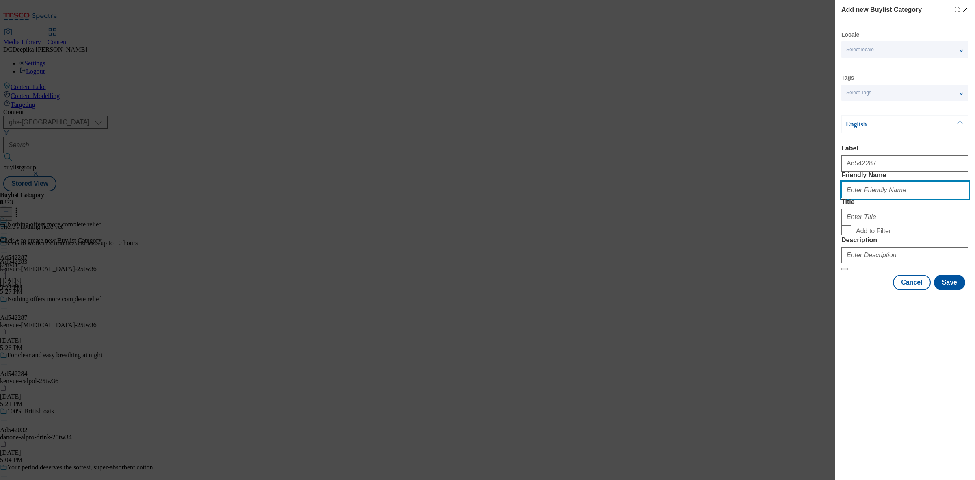
click at [898, 198] on input "Friendly Name" at bounding box center [904, 190] width 127 height 16
paste input "kenvue-imodium"
type input "kenvue-imodium"
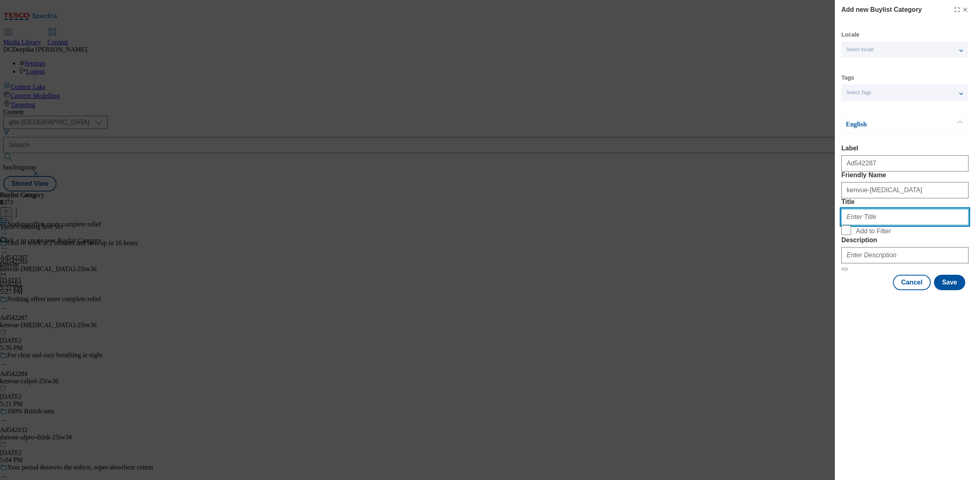
click at [896, 225] on input "Title" at bounding box center [904, 217] width 127 height 16
drag, startPoint x: 890, startPoint y: 248, endPoint x: 735, endPoint y: 232, distance: 155.6
click at [744, 234] on div "Add new Buylist Category Locale Select locale English Welsh Tags Select Tags fn…" at bounding box center [487, 240] width 975 height 480
paste input "envue"
type input "envue"
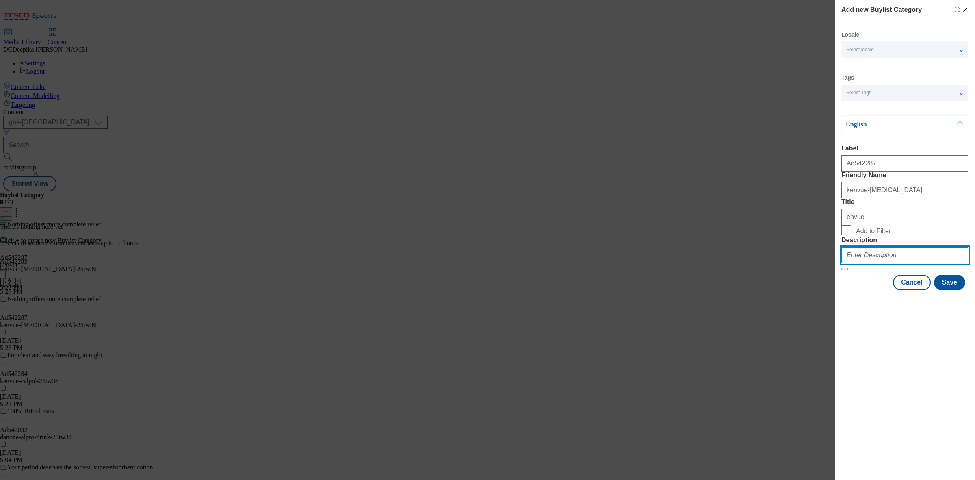
click at [926, 263] on input "Description" at bounding box center [904, 255] width 127 height 16
click at [945, 290] on button "Save" at bounding box center [949, 282] width 31 height 15
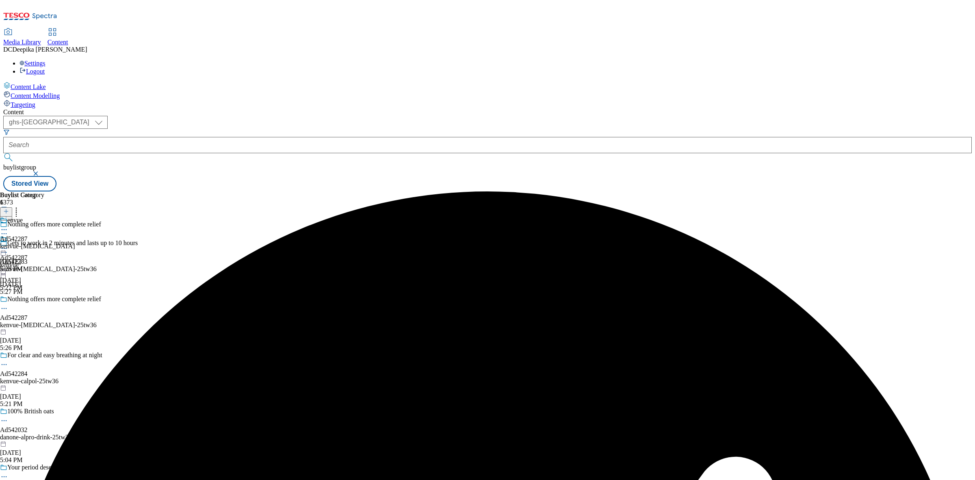
click at [75, 216] on div "envue Ad542287 kenvue-imodium Sep 26, 2025 5:28 PM" at bounding box center [37, 244] width 75 height 56
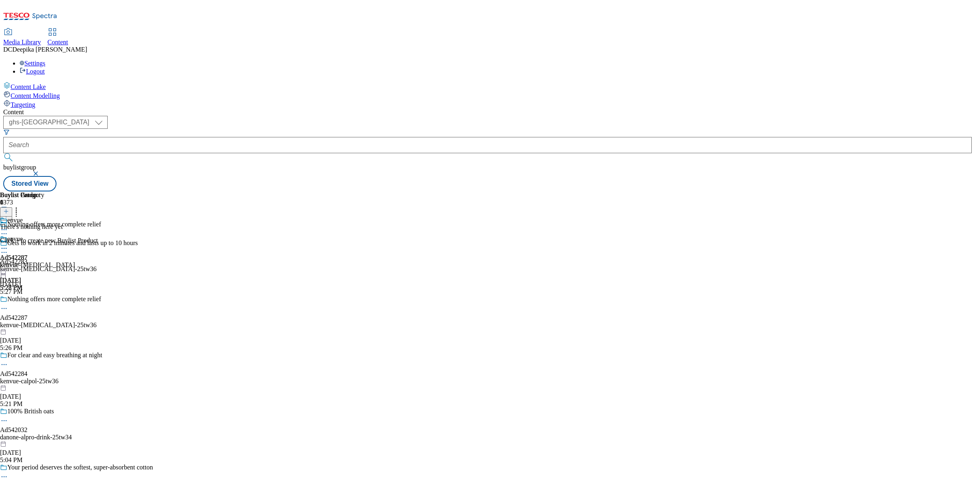
click at [12, 207] on button at bounding box center [6, 211] width 12 height 9
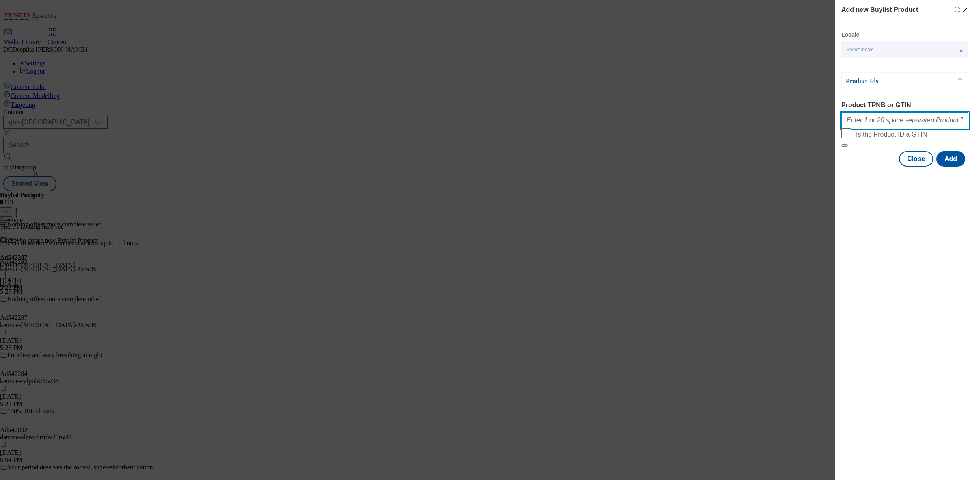
click at [893, 121] on input "Product TPNB or GTIN" at bounding box center [904, 120] width 127 height 16
paste input "82488182 90997353 90610950 90859460 90716170 90503985 93610860"
type input "82488182 90997353 90610950 90859460 90716170 90503985 93610860"
drag, startPoint x: 953, startPoint y: 176, endPoint x: 946, endPoint y: 210, distance: 35.2
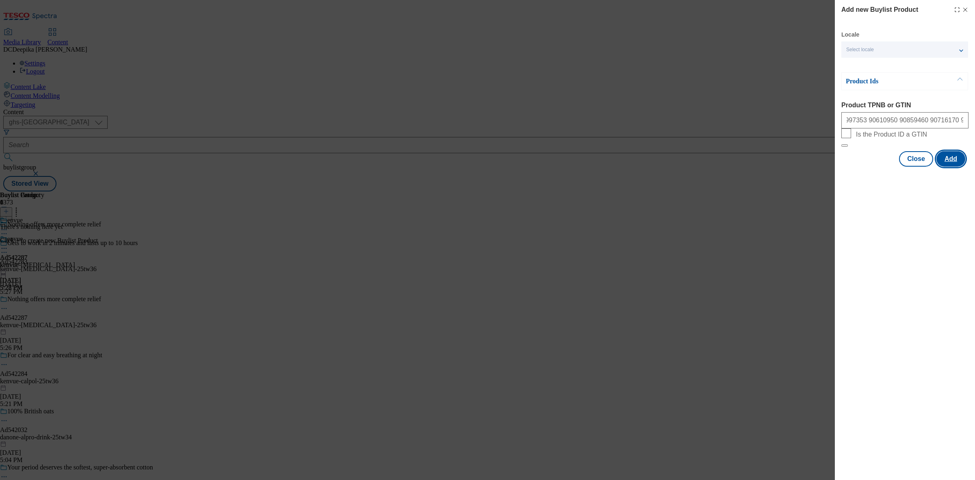
click at [952, 167] on button "Add" at bounding box center [950, 158] width 29 height 15
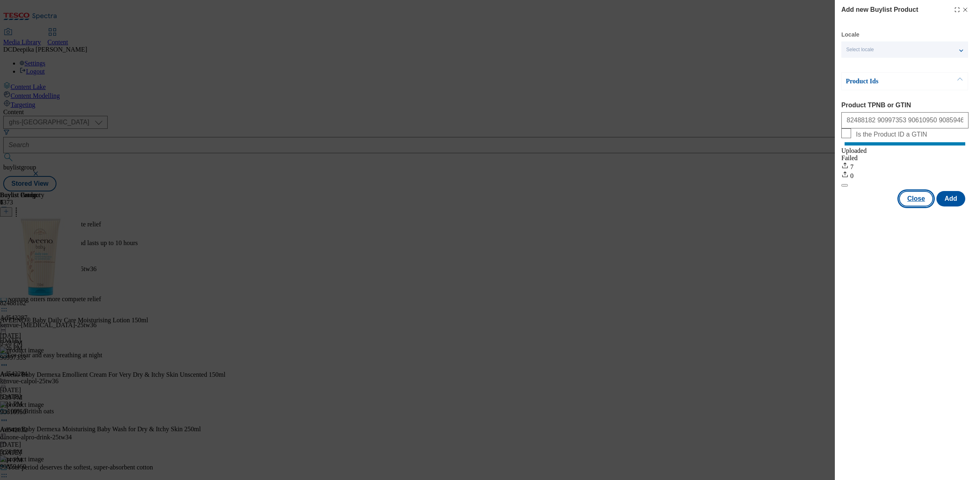
click at [920, 201] on button "Close" at bounding box center [916, 198] width 34 height 15
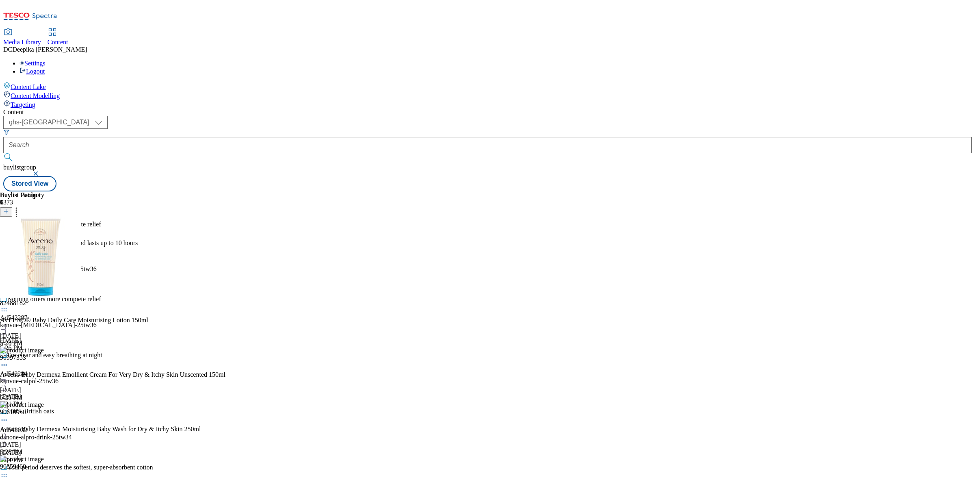
click at [8, 307] on icon at bounding box center [4, 311] width 8 height 8
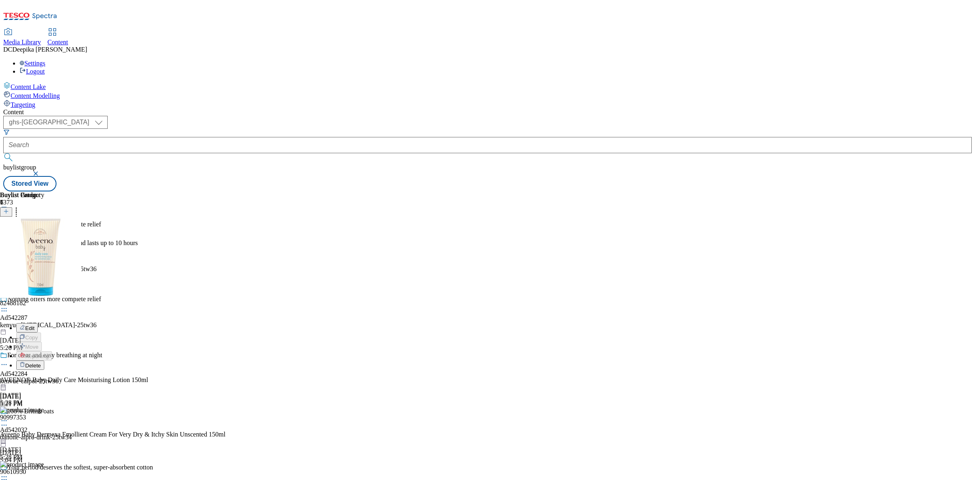
click at [41, 362] on span "Delete" at bounding box center [33, 365] width 16 height 6
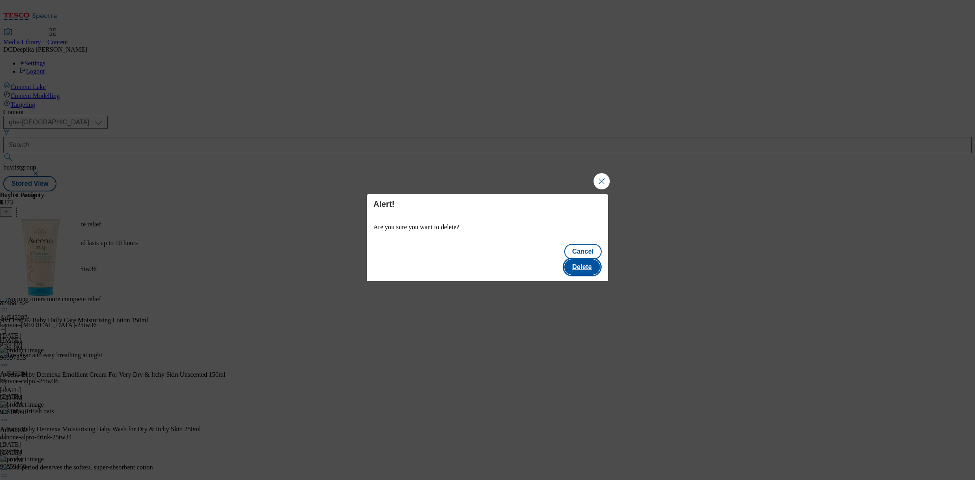
click at [598, 259] on button "Delete" at bounding box center [582, 266] width 36 height 15
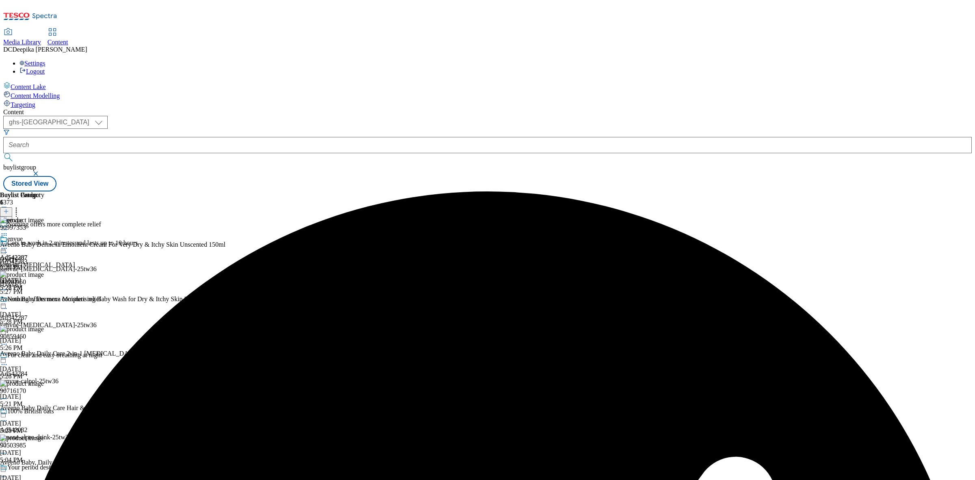
click at [8, 231] on icon at bounding box center [4, 235] width 8 height 8
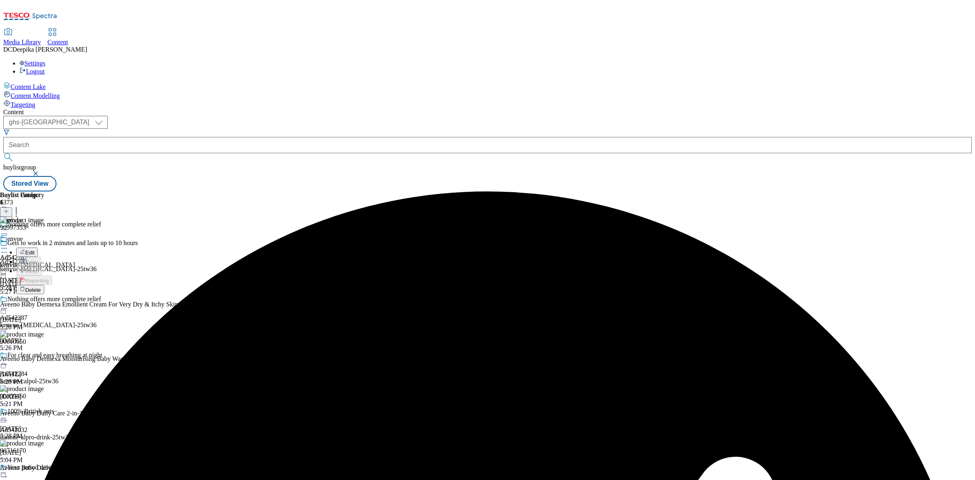
click at [41, 287] on span "Delete" at bounding box center [33, 290] width 16 height 6
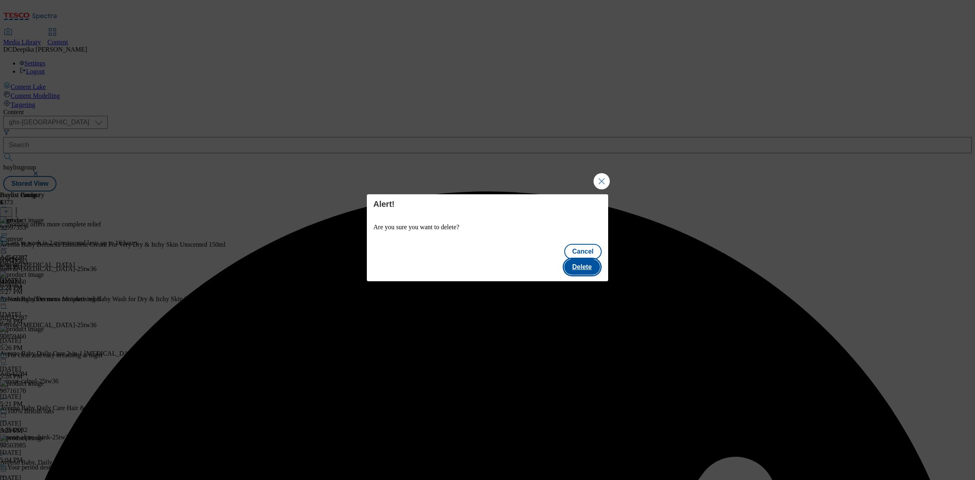
click at [587, 259] on button "Delete" at bounding box center [582, 266] width 36 height 15
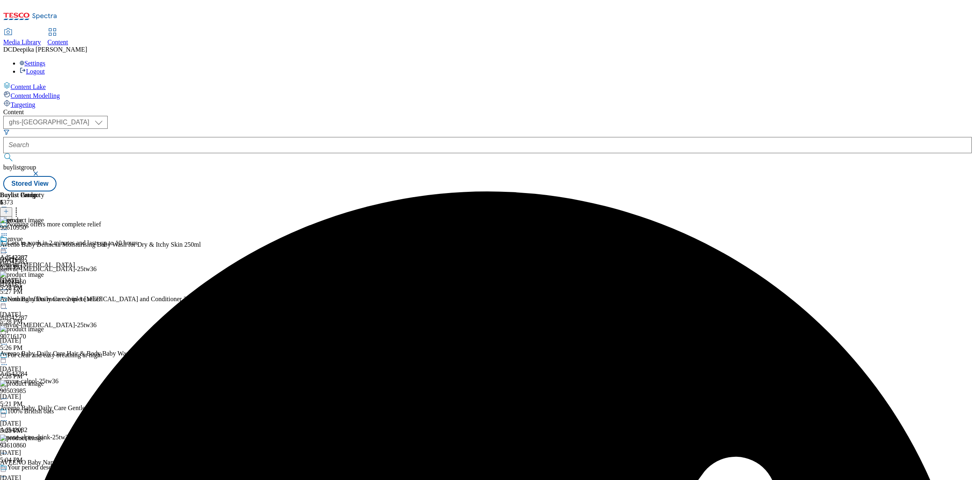
click at [8, 231] on icon at bounding box center [4, 235] width 8 height 8
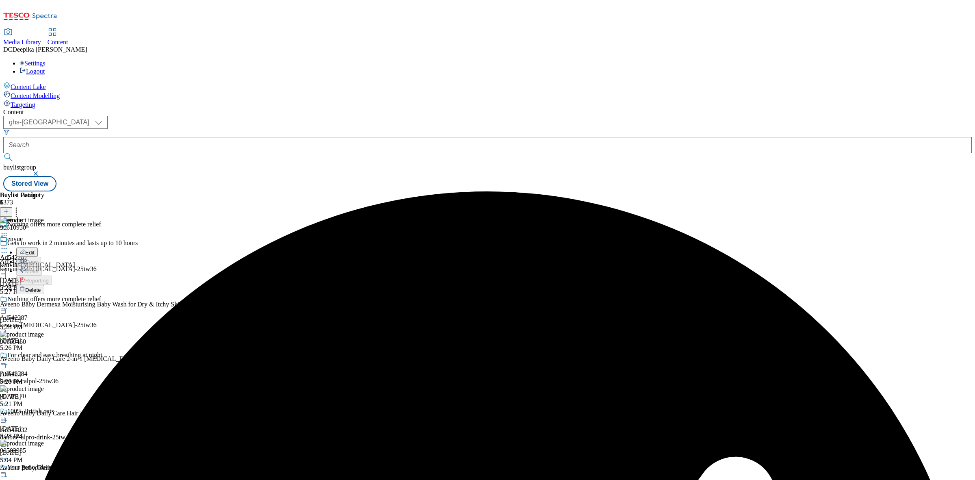
click at [44, 285] on button "Delete" at bounding box center [30, 289] width 28 height 9
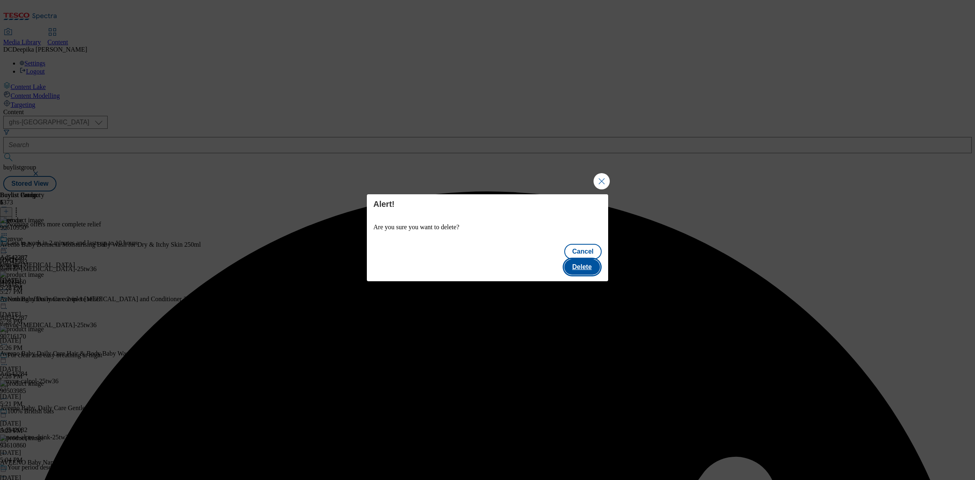
click at [588, 259] on button "Delete" at bounding box center [582, 266] width 36 height 15
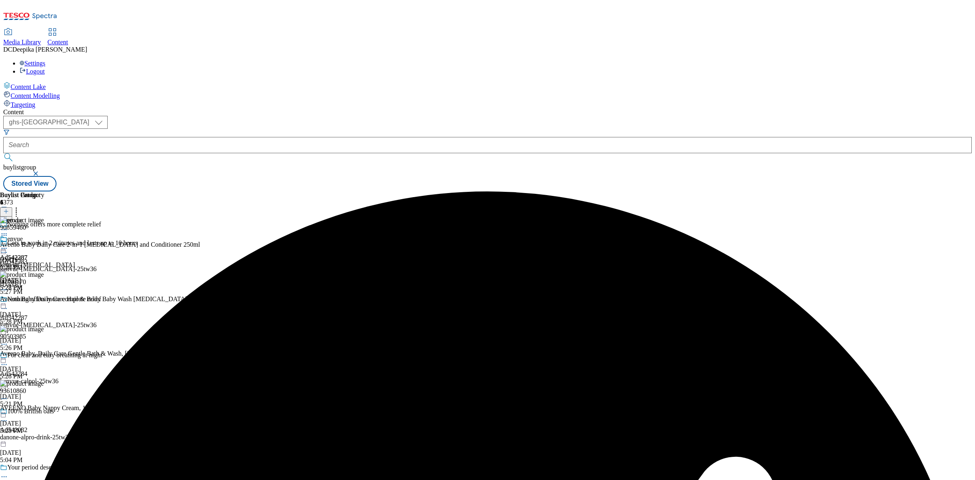
click at [8, 231] on icon at bounding box center [4, 235] width 8 height 8
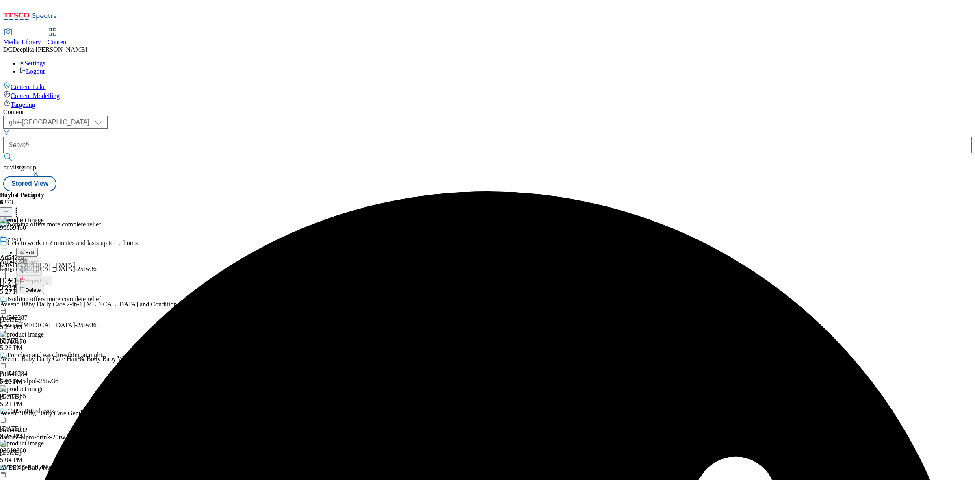
click at [41, 287] on span "Delete" at bounding box center [33, 290] width 16 height 6
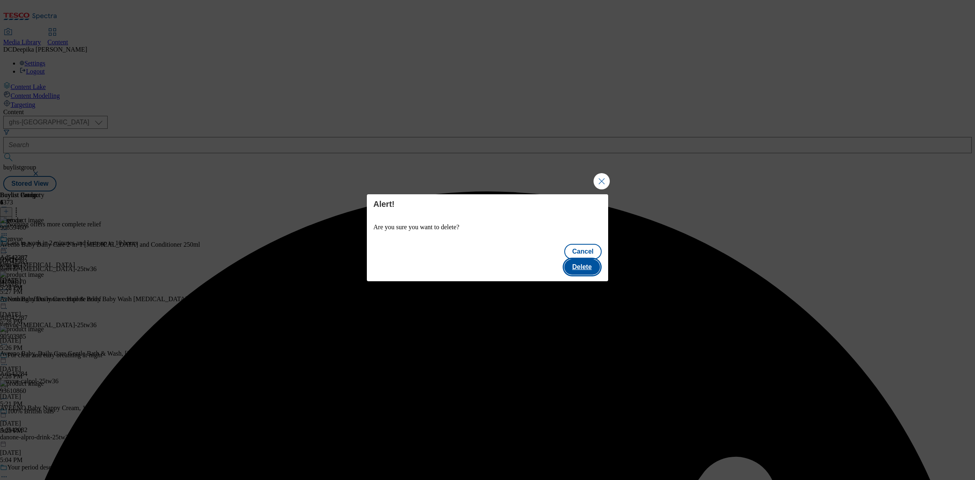
click at [582, 259] on button "Delete" at bounding box center [582, 266] width 36 height 15
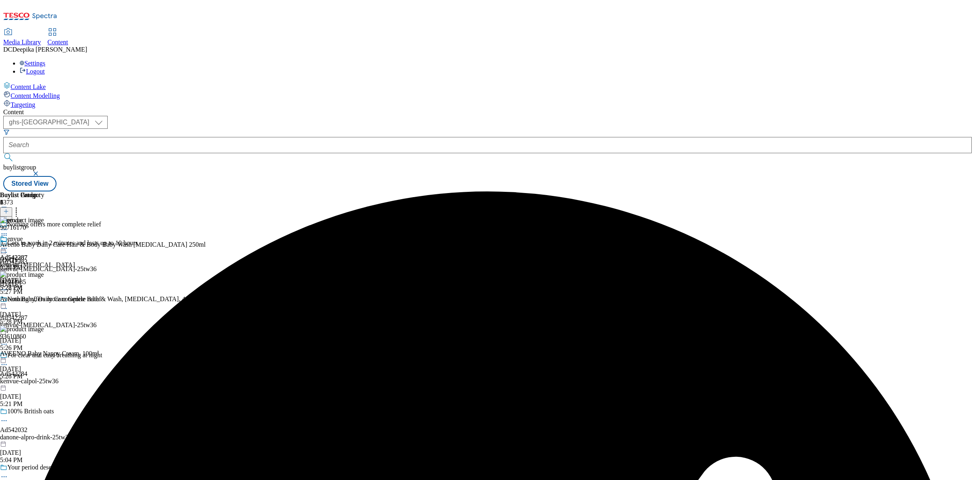
click at [8, 231] on icon at bounding box center [4, 235] width 8 height 8
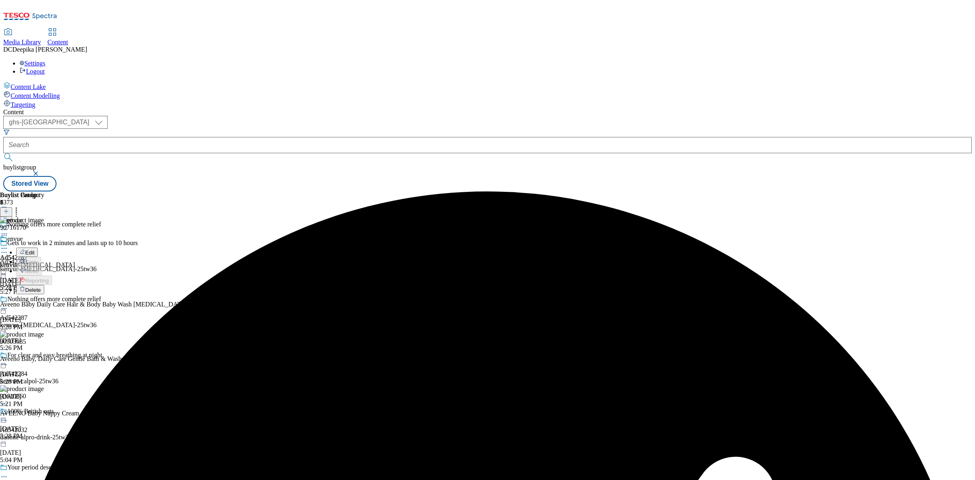
click at [44, 285] on button "Delete" at bounding box center [30, 289] width 28 height 9
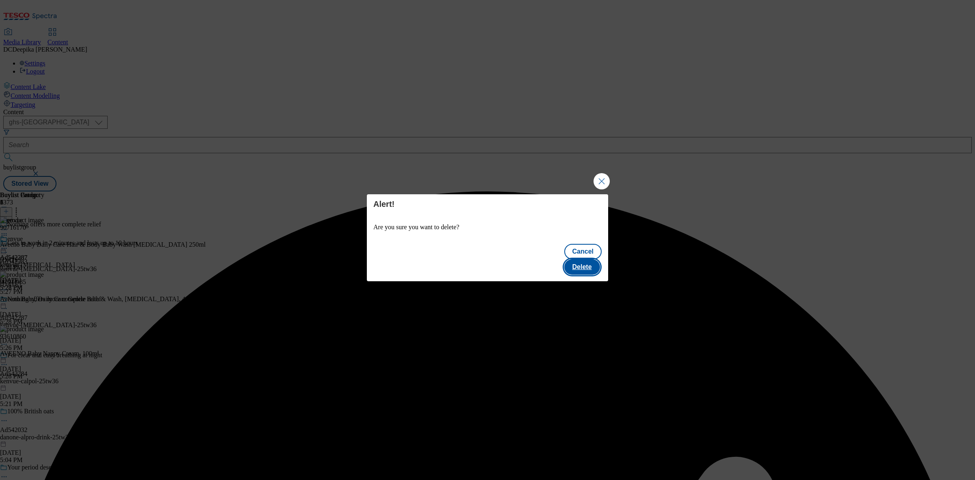
click at [579, 259] on button "Delete" at bounding box center [582, 266] width 36 height 15
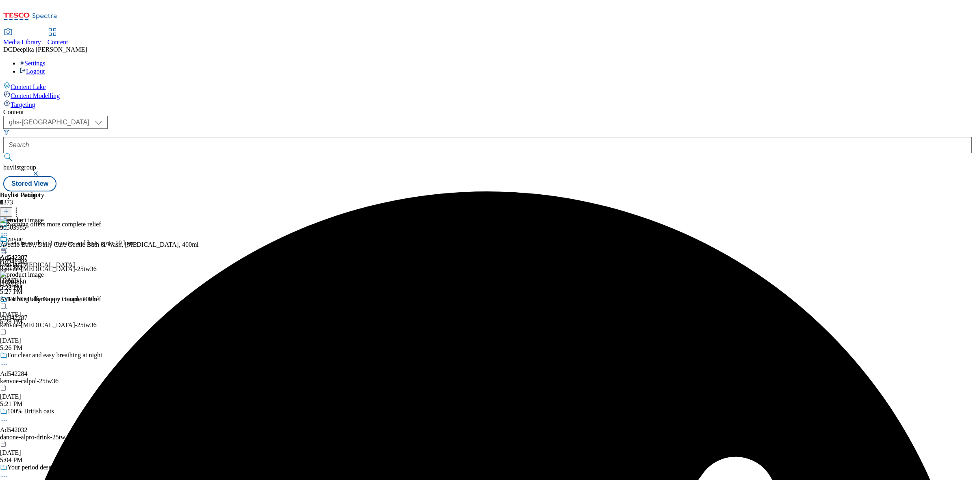
click at [8, 231] on icon at bounding box center [4, 235] width 8 height 8
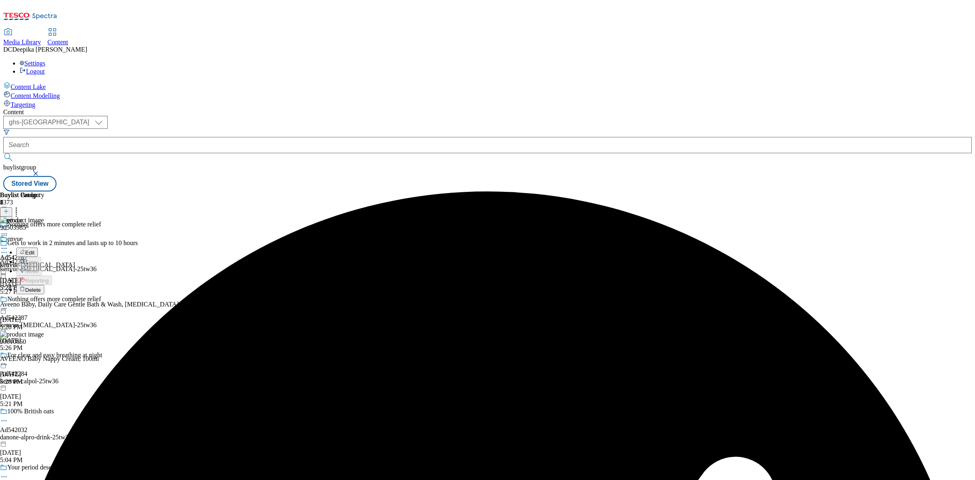
click at [41, 287] on span "Delete" at bounding box center [33, 290] width 16 height 6
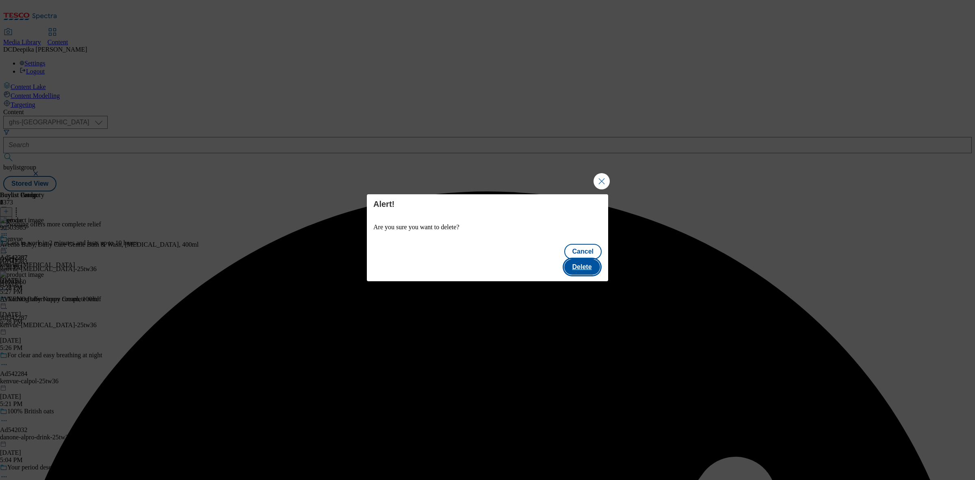
click at [587, 264] on button "Delete" at bounding box center [582, 266] width 36 height 15
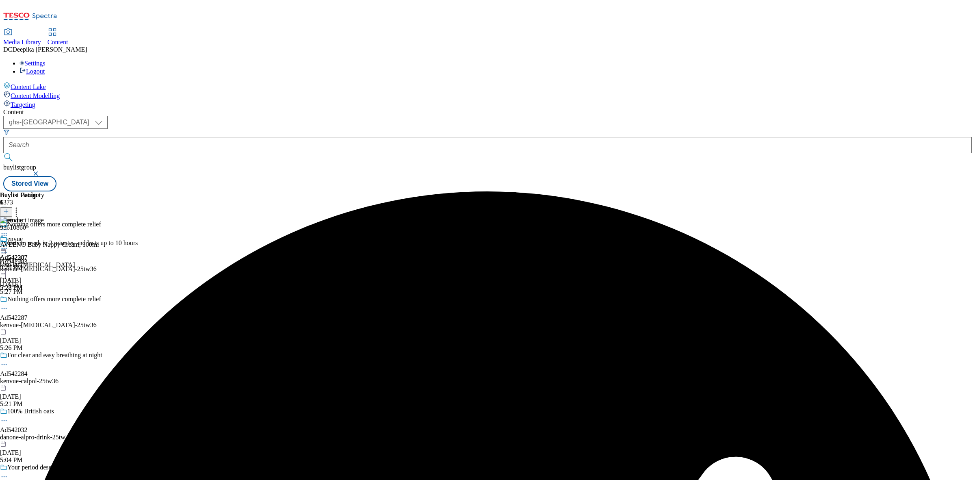
click at [8, 231] on icon at bounding box center [4, 235] width 8 height 8
click at [41, 287] on span "Delete" at bounding box center [33, 290] width 16 height 6
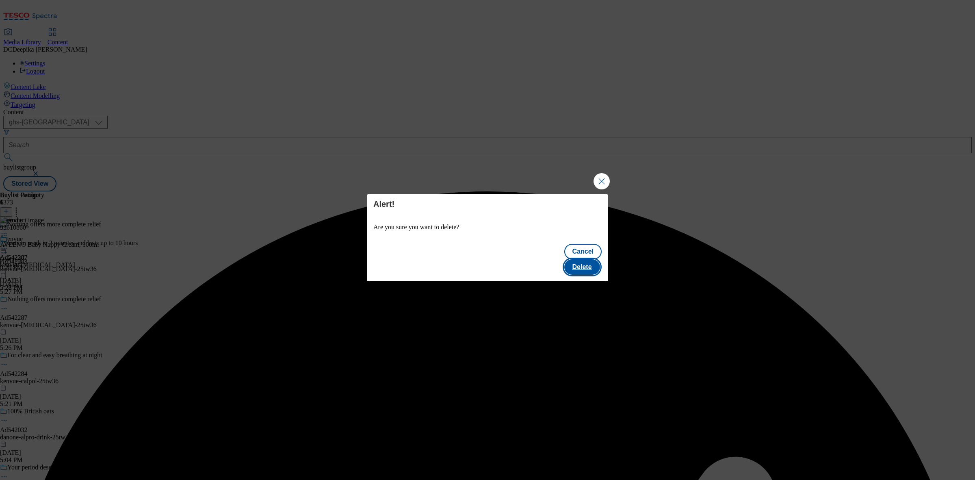
click at [583, 260] on button "Delete" at bounding box center [582, 266] width 36 height 15
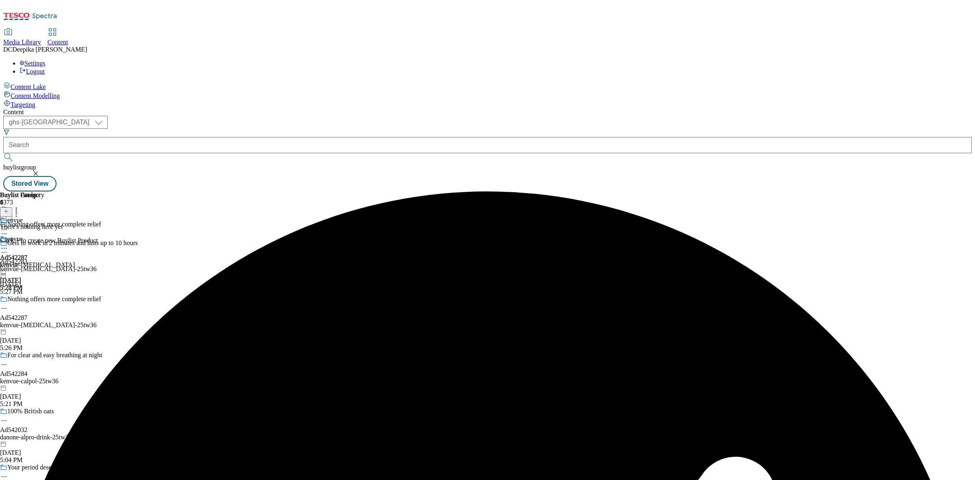
click at [12, 207] on button at bounding box center [6, 211] width 12 height 9
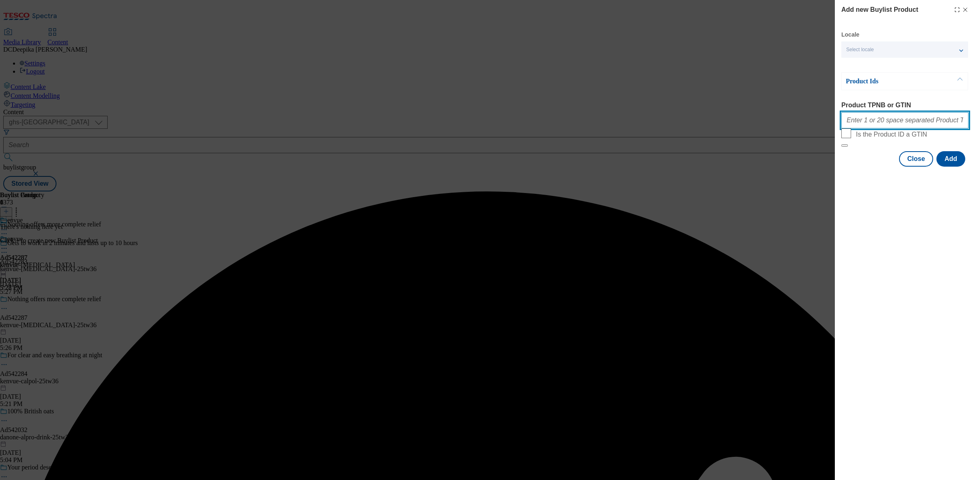
click at [891, 125] on input "Product TPNB or GTIN" at bounding box center [904, 120] width 127 height 16
paste input "89602621 96882646"
type input "89602621 96882646"
click at [956, 167] on button "Add" at bounding box center [950, 158] width 29 height 15
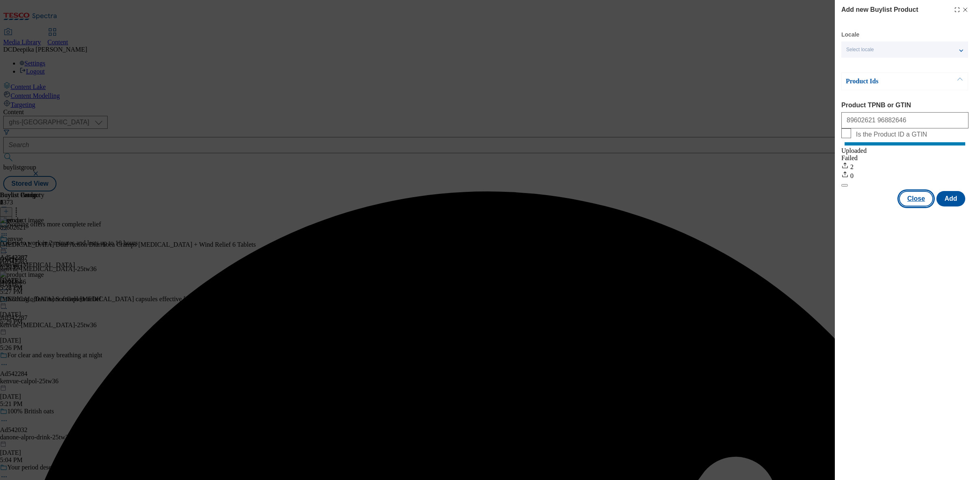
click at [923, 206] on button "Close" at bounding box center [916, 198] width 34 height 15
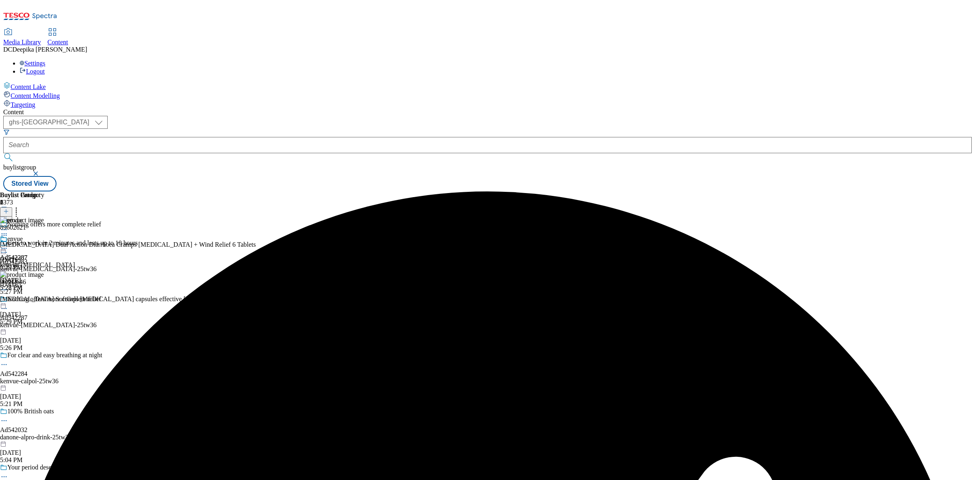
click at [8, 244] on icon at bounding box center [4, 248] width 8 height 8
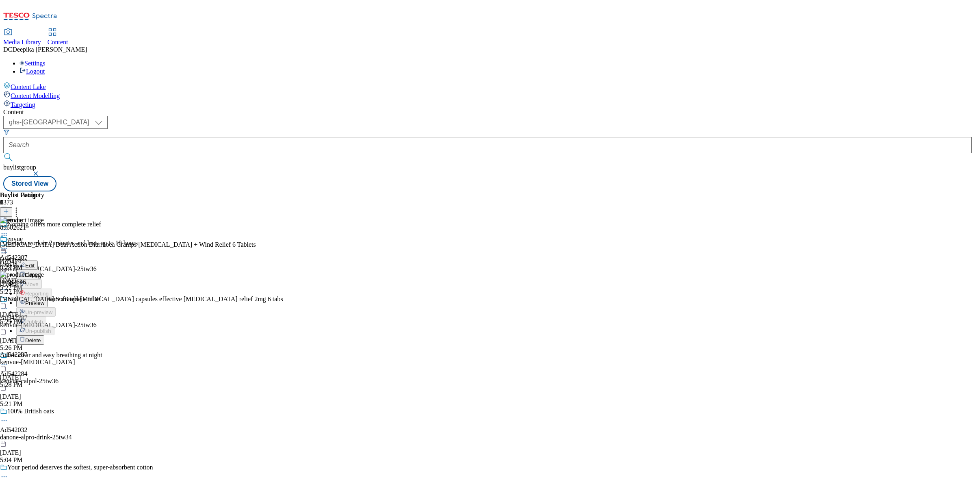
click at [48, 298] on button "Preview" at bounding box center [31, 302] width 31 height 9
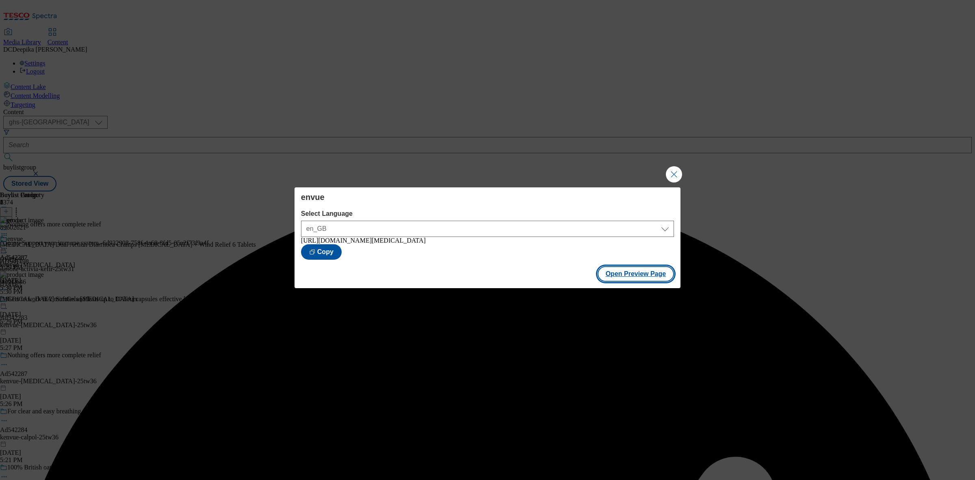
click at [637, 271] on button "Open Preview Page" at bounding box center [635, 273] width 77 height 15
click at [668, 167] on button "Close Modal" at bounding box center [674, 174] width 16 height 16
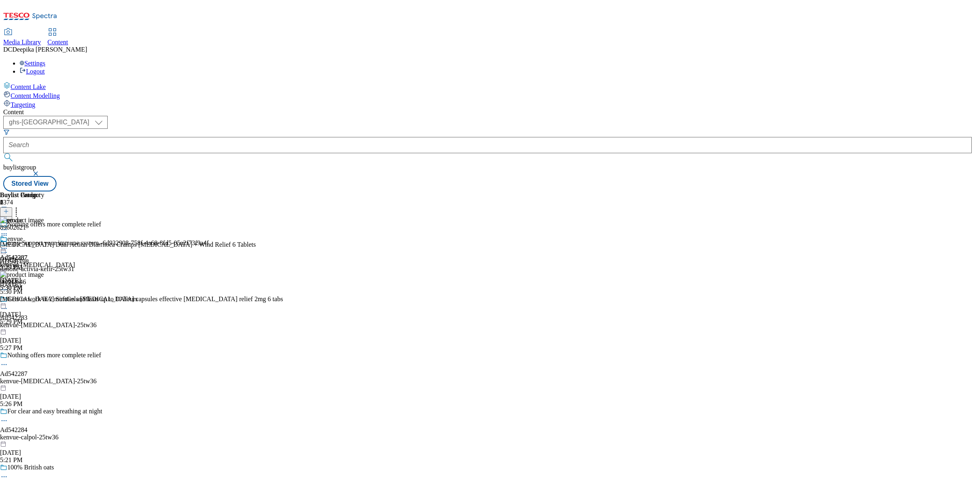
click at [28, 240] on div "Ad542287 kenvue Sep 26, 2025 5:30 PM" at bounding box center [14, 263] width 28 height 56
click at [8, 360] on icon at bounding box center [4, 364] width 8 height 8
click at [183, 376] on li "Edit" at bounding box center [112, 380] width 192 height 9
click at [28, 370] on div "Ad542287" at bounding box center [14, 373] width 28 height 7
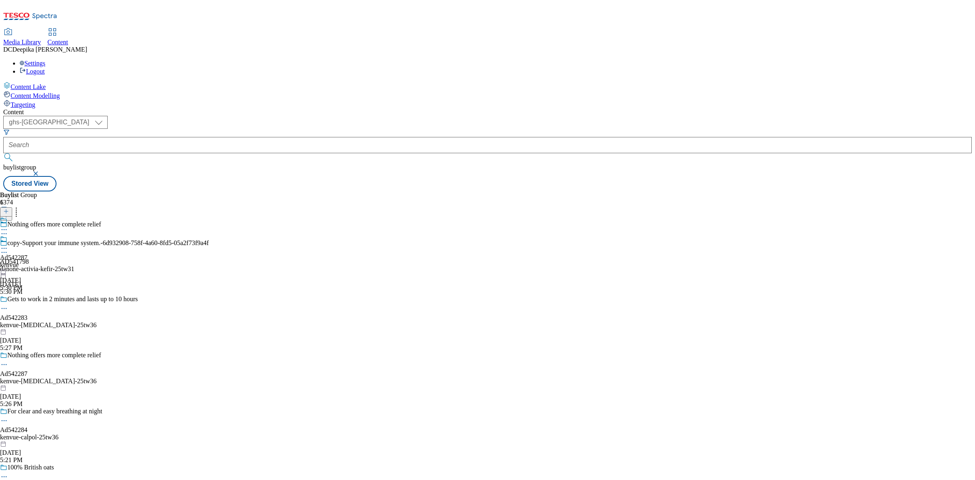
click at [8, 360] on icon at bounding box center [4, 364] width 8 height 8
click at [38, 376] on button "Edit" at bounding box center [27, 380] width 22 height 9
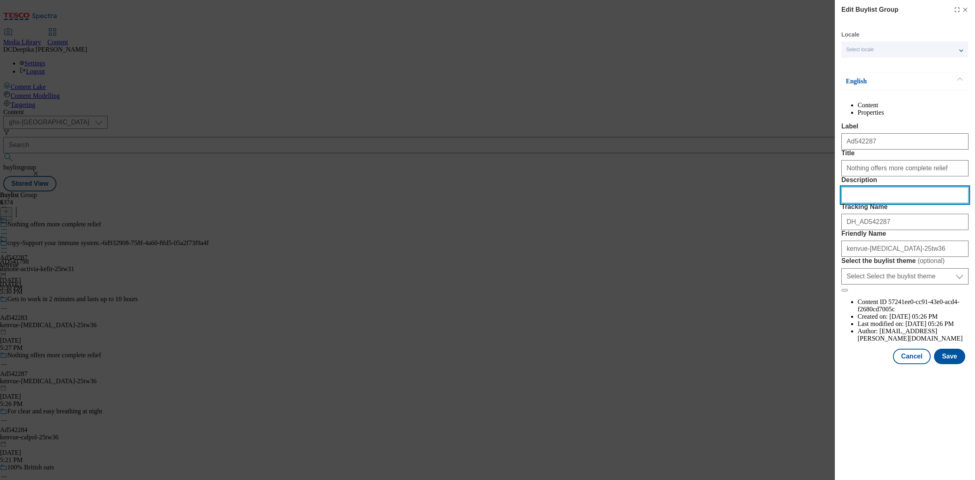
click at [865, 203] on input "Description" at bounding box center [904, 195] width 127 height 16
paste input "Imodium Dual Action Relief From Diarrhoea 6 s"
click at [947, 203] on input "Imodium Dual Action Relief From Diarrhoea 6 s" at bounding box center [904, 195] width 127 height 16
type input "Imodium Dual Action Relief From Diarrhoea 6 s"
click at [951, 364] on button "Save" at bounding box center [949, 355] width 31 height 15
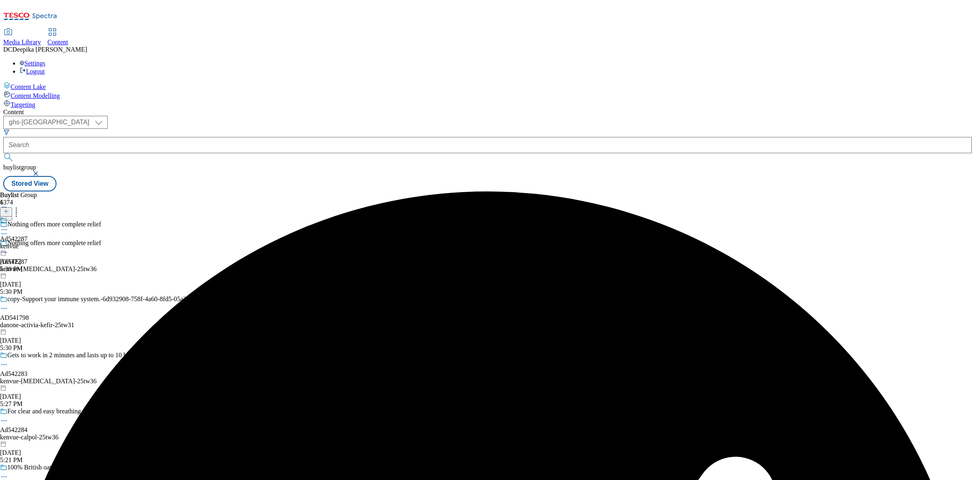
click at [8, 225] on icon at bounding box center [4, 229] width 8 height 8
click at [38, 242] on button "Edit" at bounding box center [27, 246] width 22 height 9
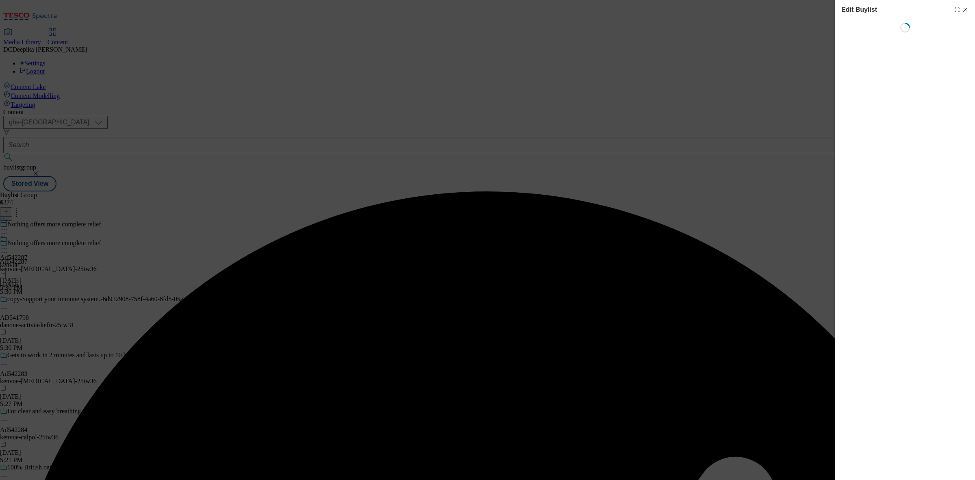
select select "tactical"
select select "supplier funded short term 1-3 weeks"
select select "dunnhumby"
select select "Banner"
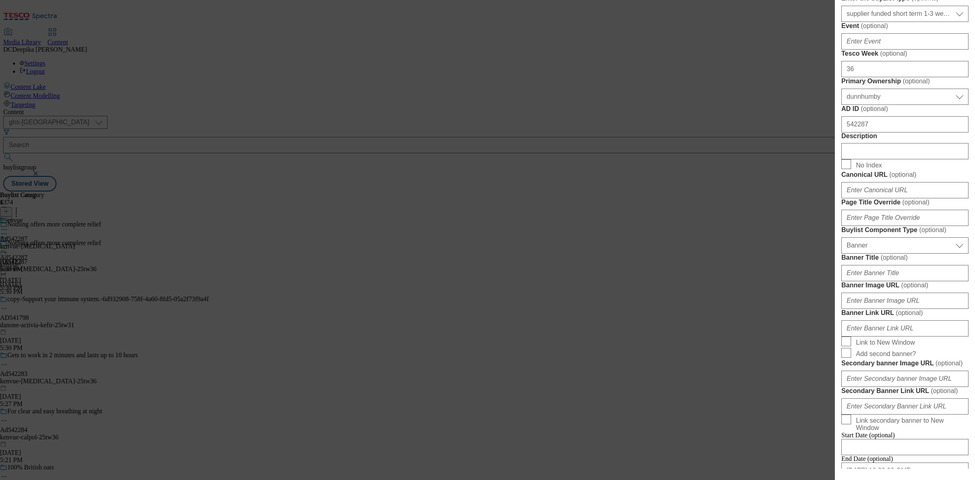
scroll to position [355, 0]
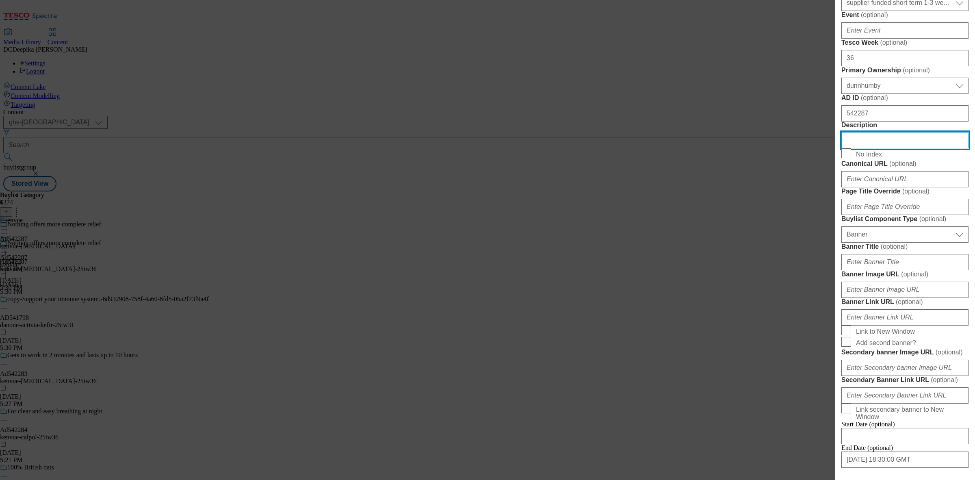
click at [881, 148] on input "Description" at bounding box center [904, 140] width 127 height 16
paste input "Imodium Dual Action Relief From Diarrhoea 6 s"
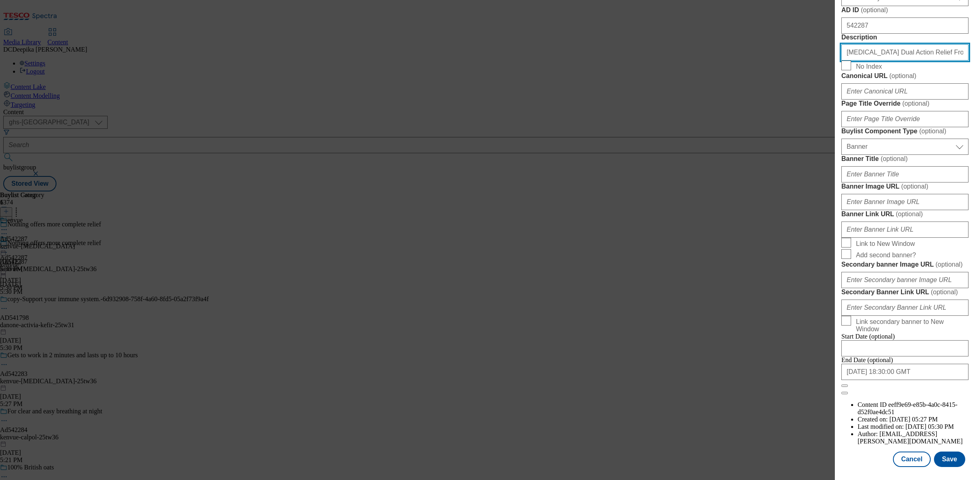
scroll to position [752, 0]
type input "Imodium Dual Action Relief From Diarrhoea 6 s"
click at [945, 451] on button "Save" at bounding box center [949, 458] width 31 height 15
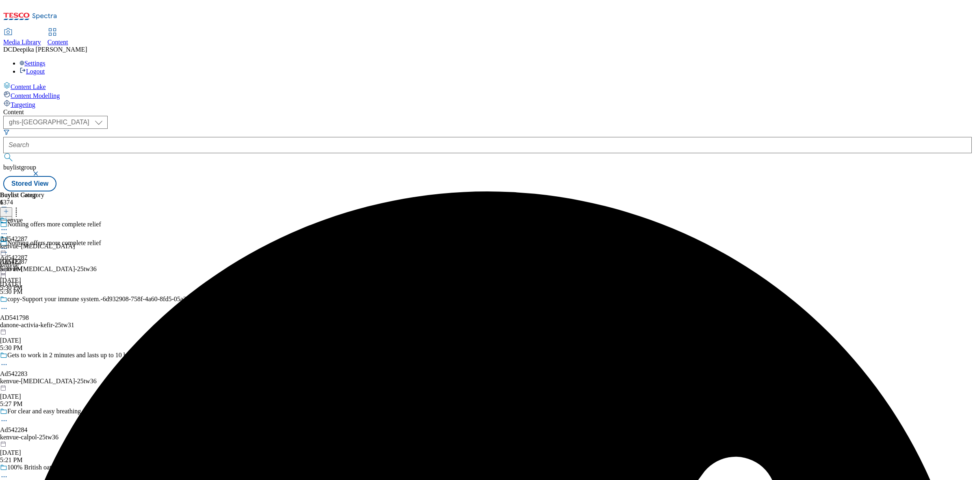
click at [8, 225] on icon at bounding box center [4, 229] width 8 height 8
click at [38, 242] on button "Edit" at bounding box center [27, 246] width 22 height 9
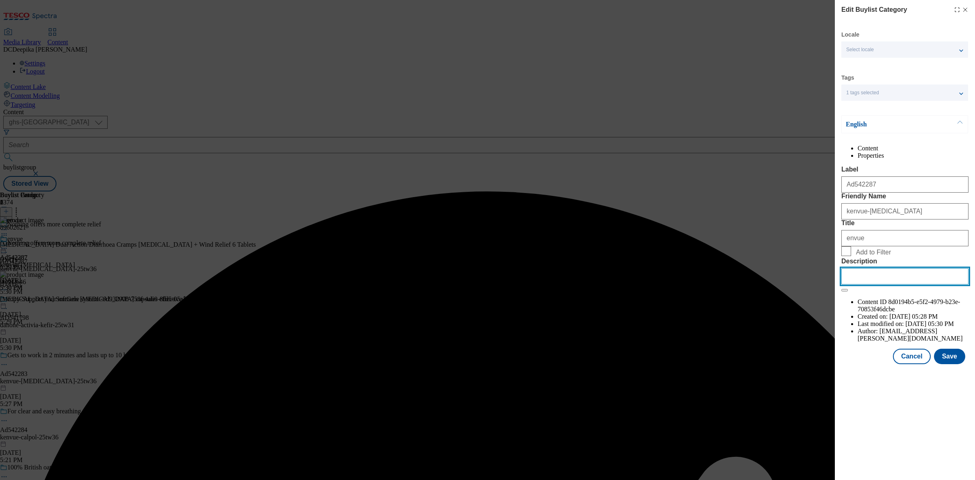
click at [869, 284] on input "Description" at bounding box center [904, 276] width 127 height 16
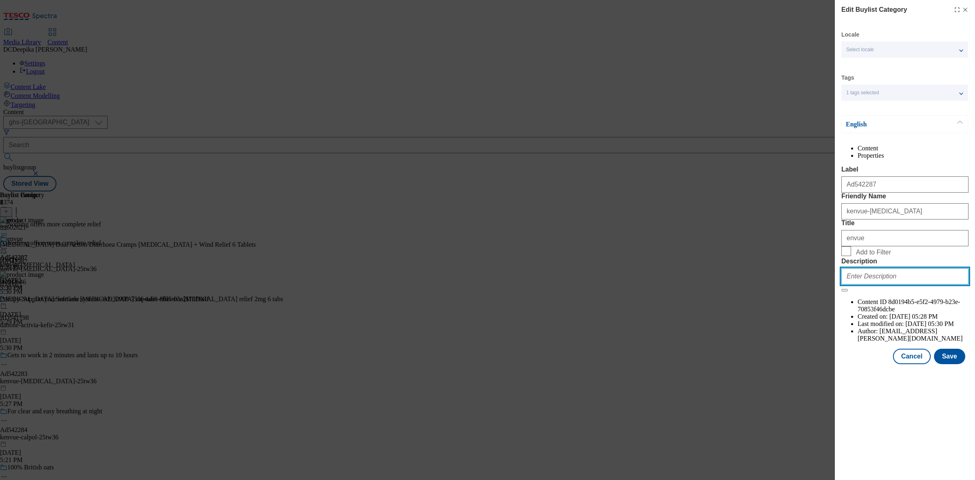
paste input "Imodium Dual Action Relief From Diarrhoea 6 s"
type input "Imodium Dual Action Relief From Diarrhoea 6 s"
click at [958, 364] on button "Save" at bounding box center [949, 355] width 31 height 15
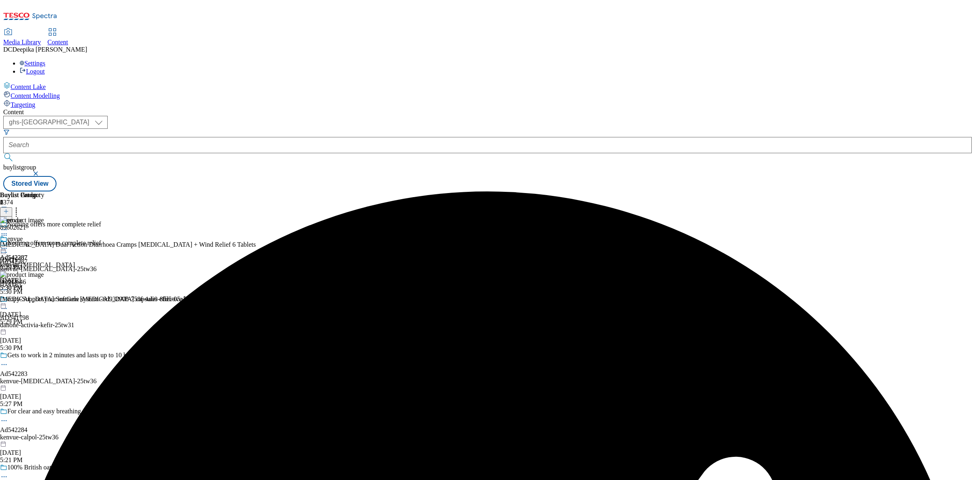
click at [921, 191] on div "Buylist Group 6374 Nothing offers more complete relief Nothing offers more comp…" at bounding box center [487, 191] width 968 height 0
click at [8, 244] on icon at bounding box center [4, 248] width 8 height 8
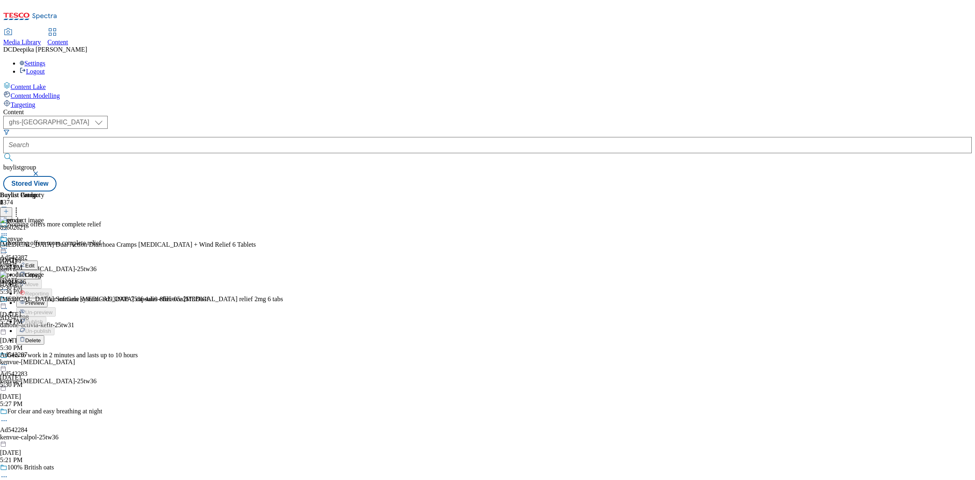
click at [48, 298] on button "Preview" at bounding box center [31, 302] width 31 height 9
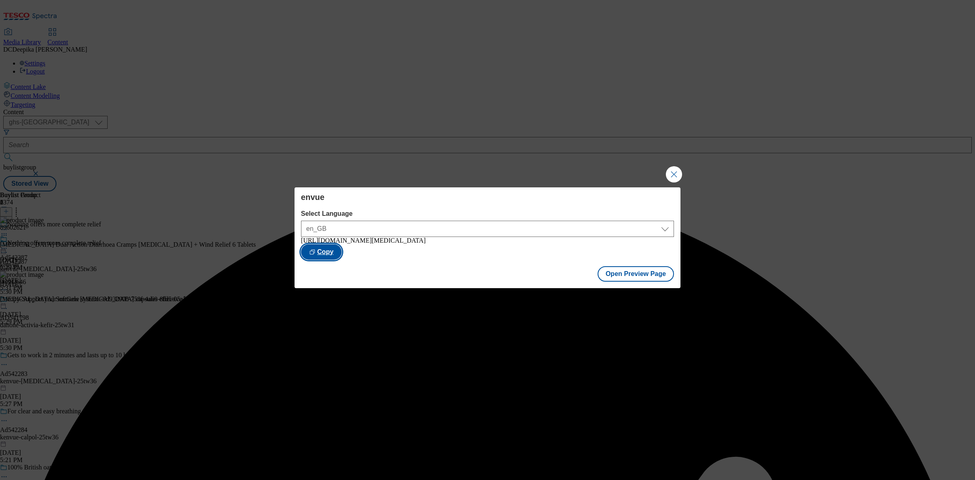
click at [342, 248] on button "Copy" at bounding box center [321, 251] width 41 height 15
click at [672, 171] on button "Close Modal" at bounding box center [674, 174] width 16 height 16
